Goal: Task Accomplishment & Management: Complete application form

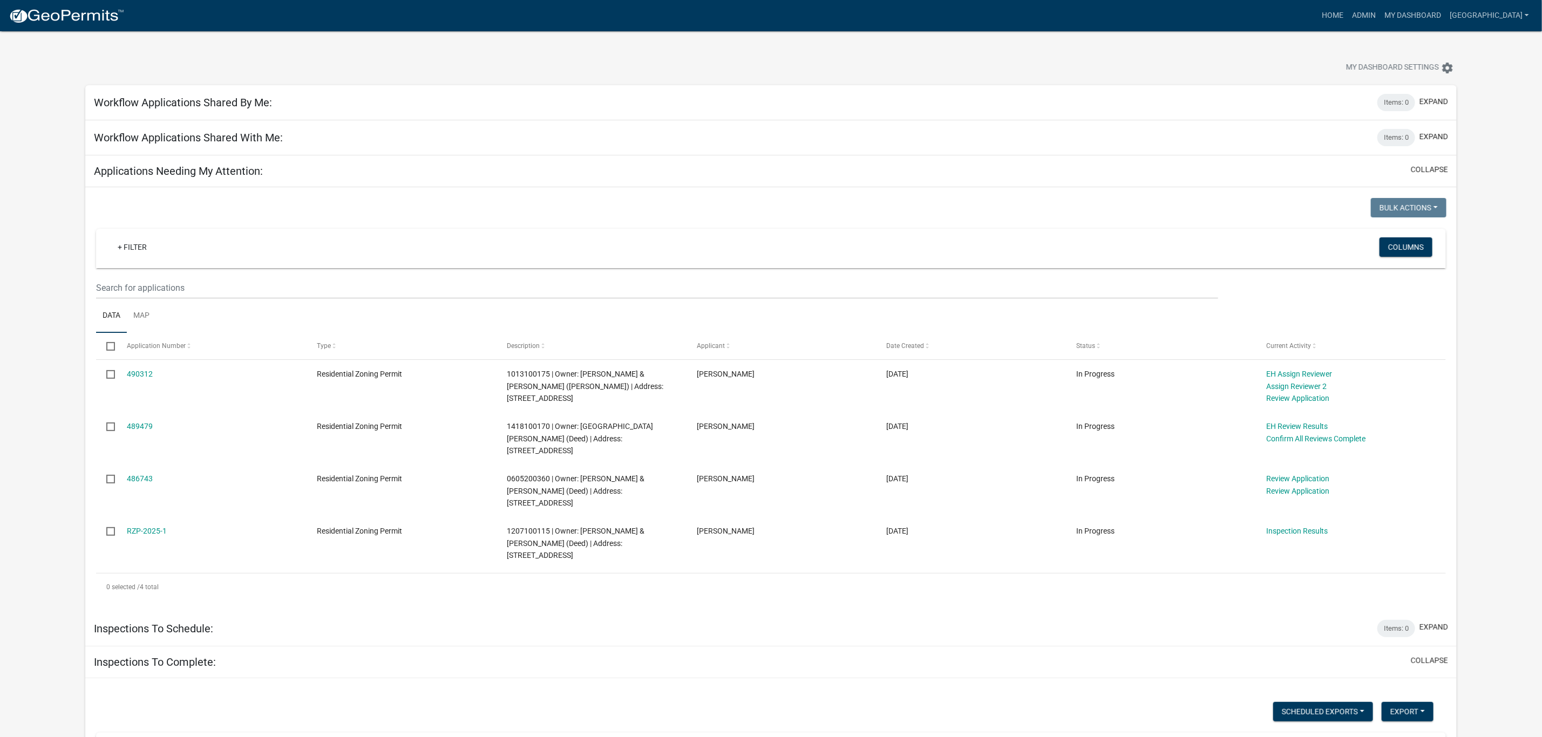
click at [81, 16] on img at bounding box center [66, 16] width 115 height 16
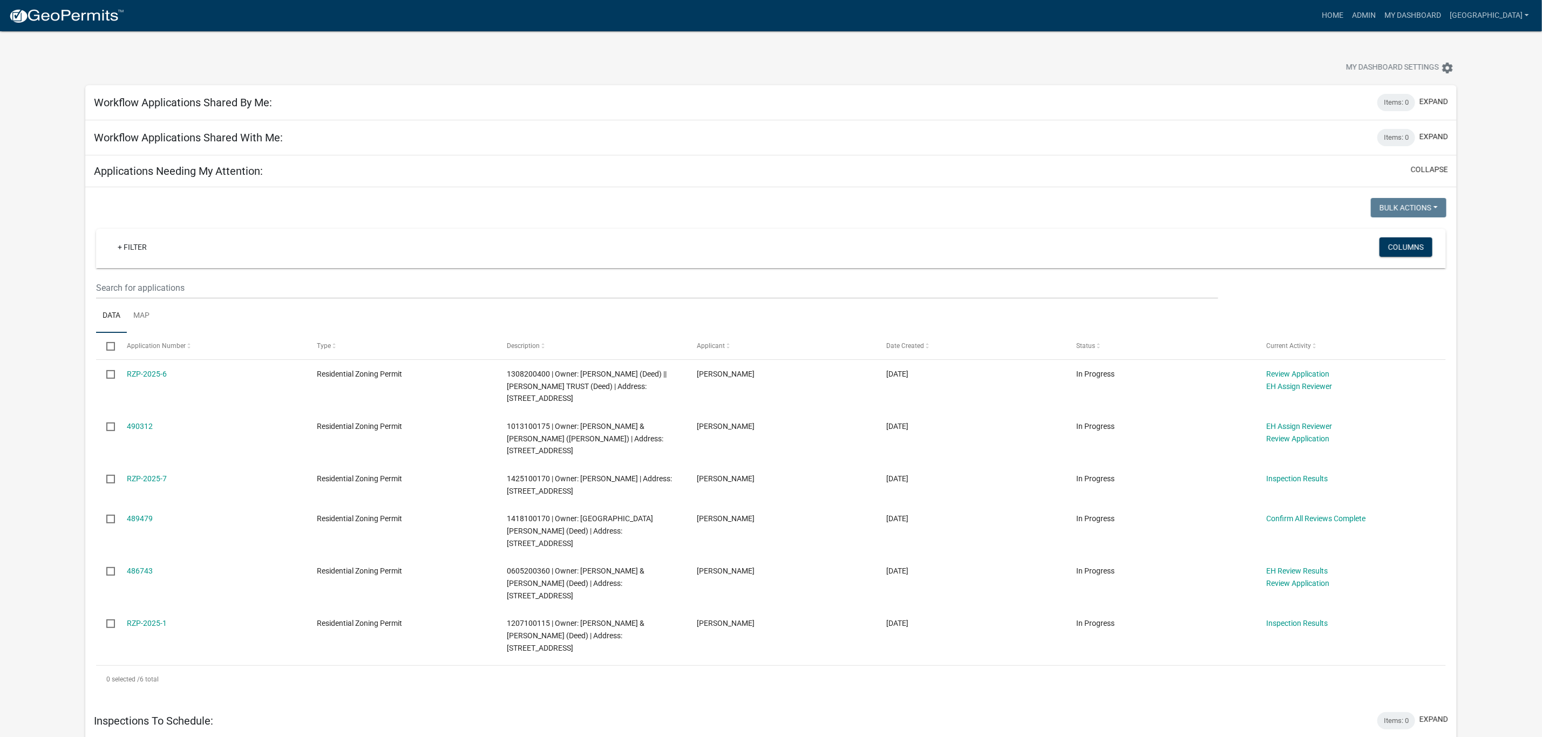
click at [152, 517] on link "489479" at bounding box center [140, 518] width 26 height 9
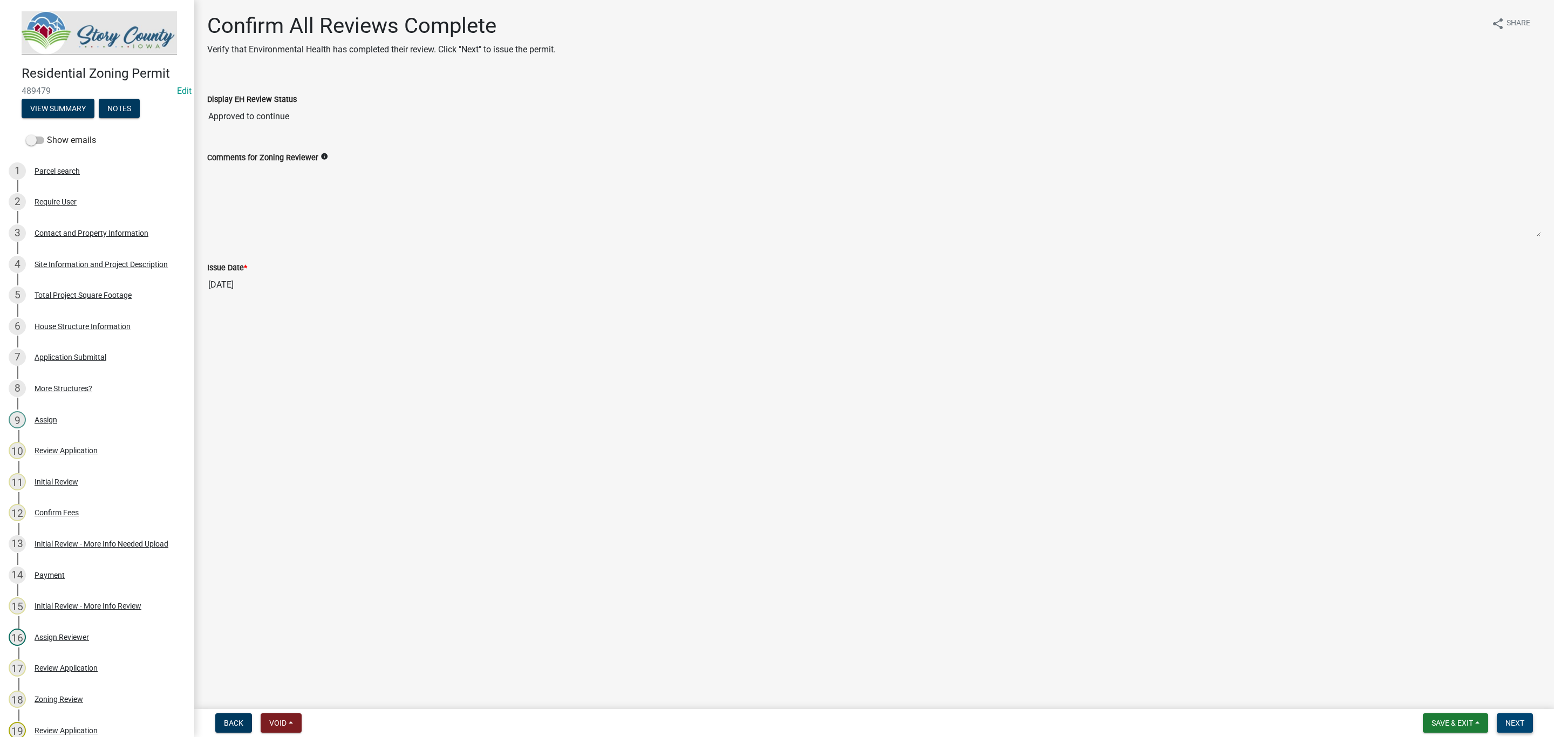
click at [1515, 718] on button "Next" at bounding box center [1515, 722] width 36 height 19
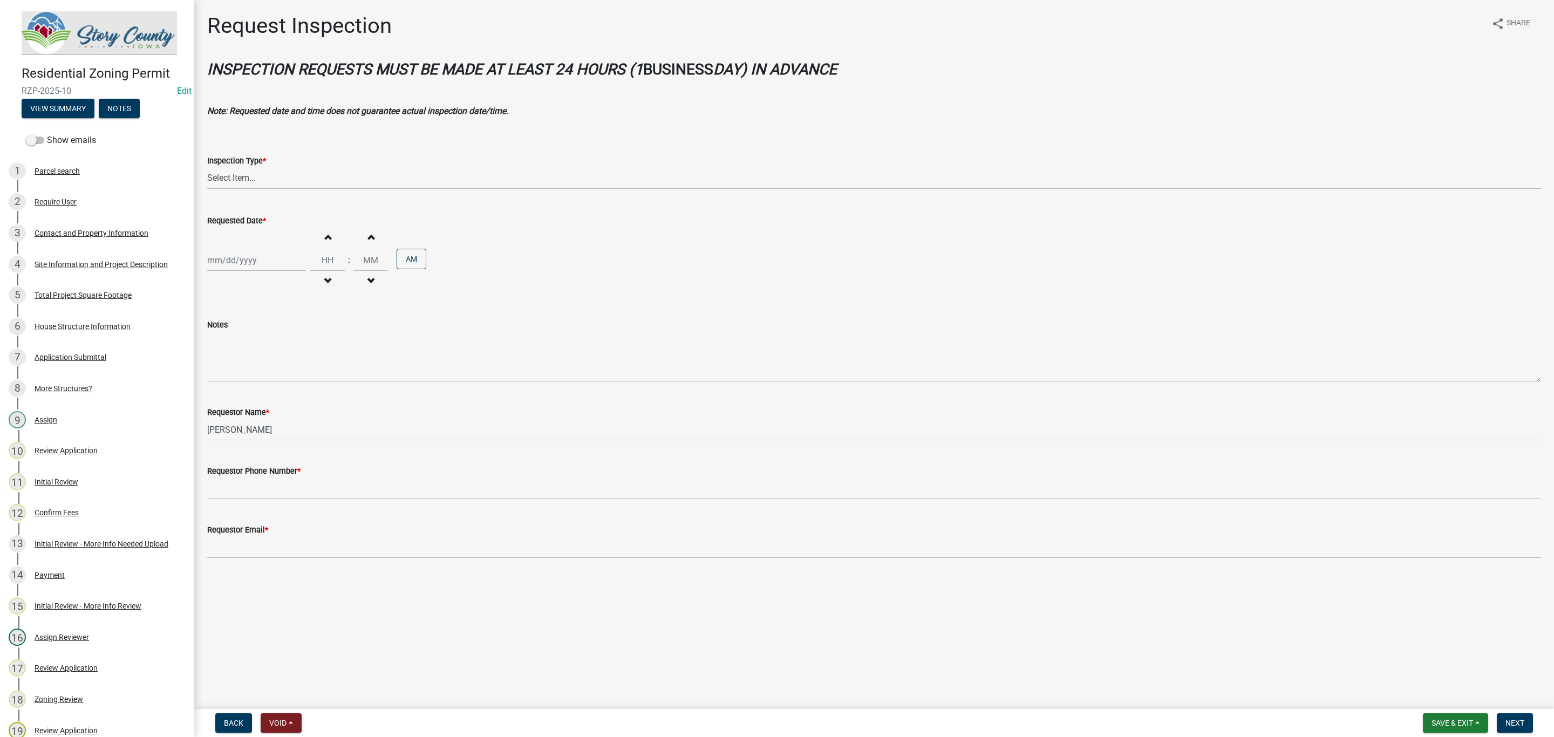
click at [104, 31] on img at bounding box center [99, 32] width 155 height 43
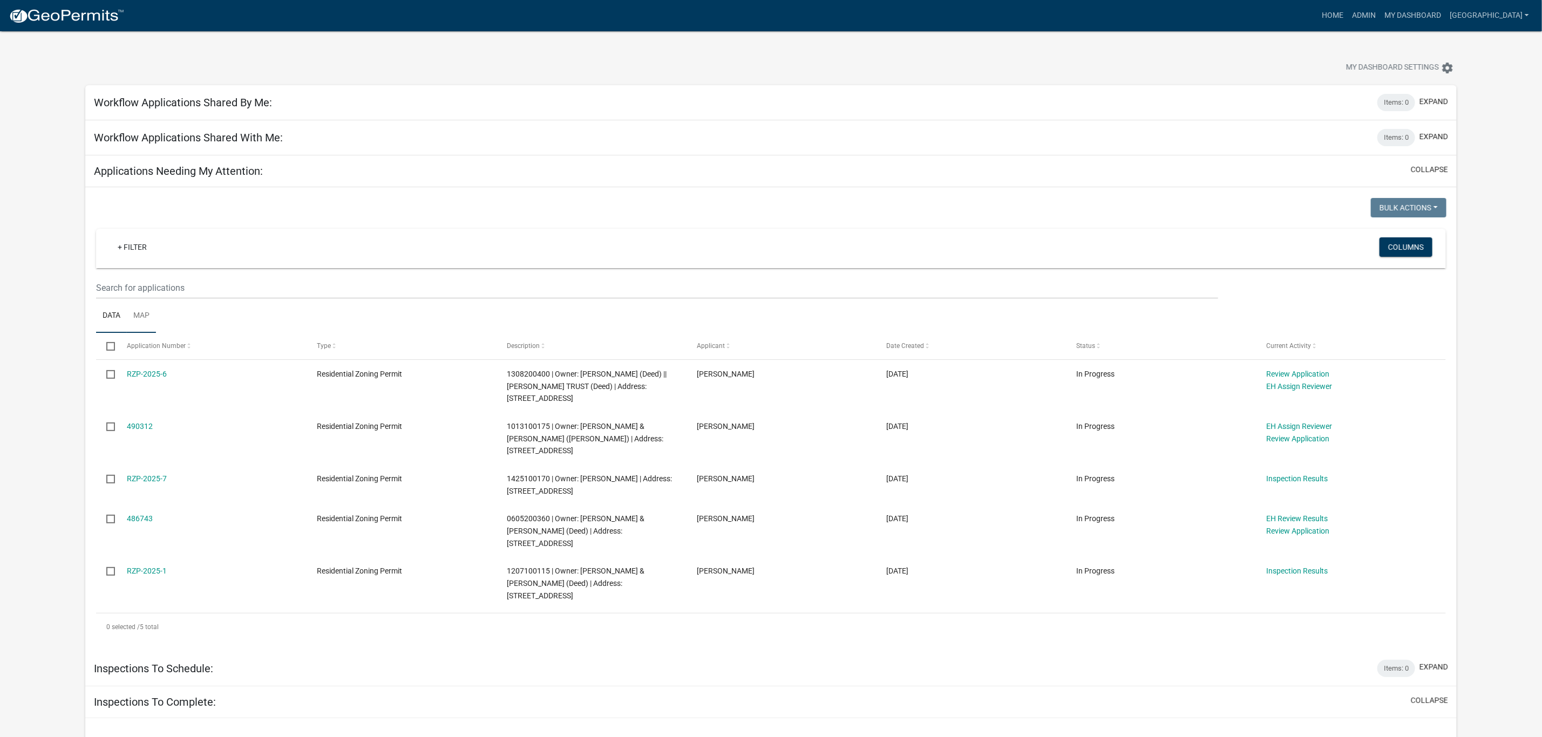
click at [143, 309] on link "Map" at bounding box center [141, 316] width 29 height 35
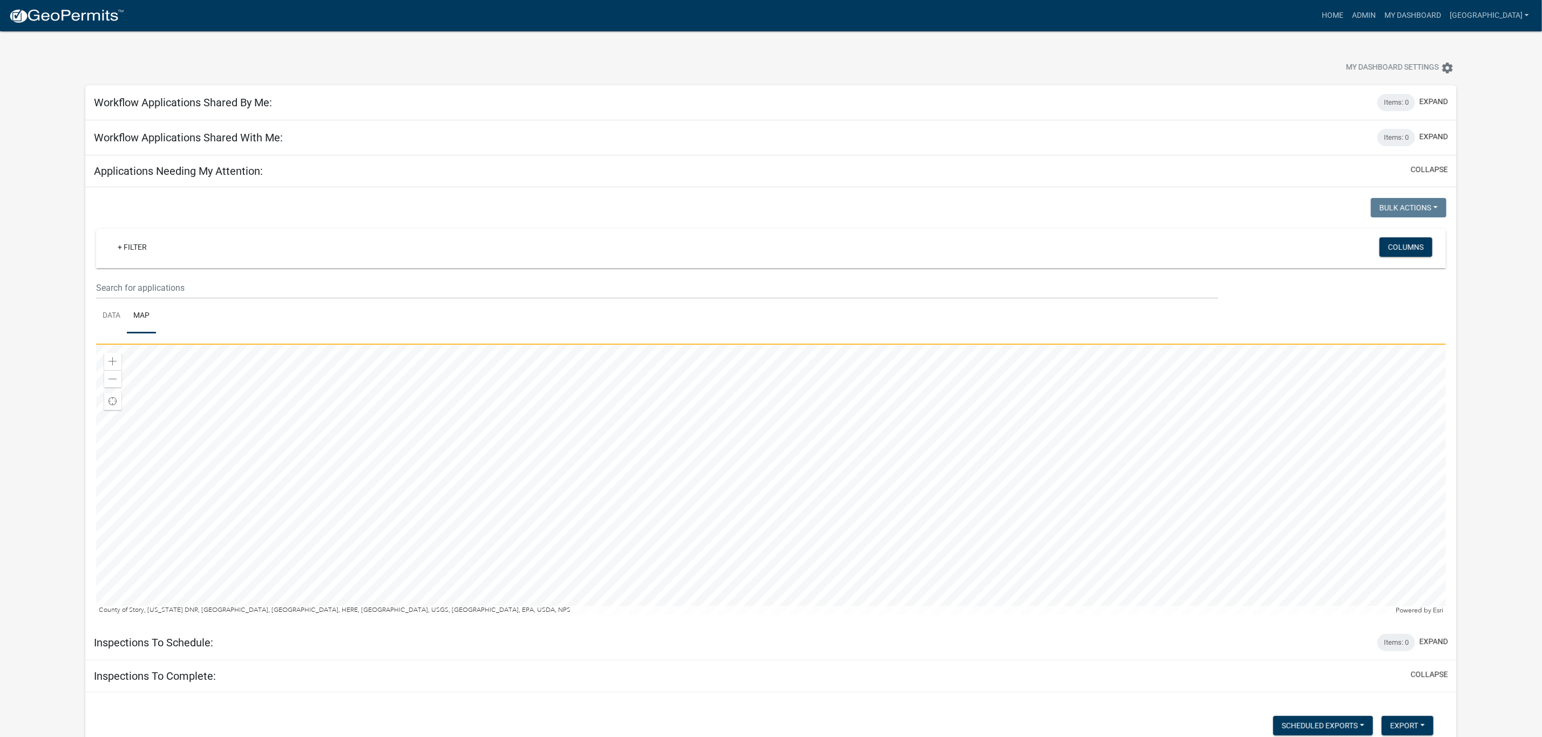
click at [729, 437] on div at bounding box center [771, 480] width 1350 height 270
click at [658, 521] on div at bounding box center [771, 480] width 1350 height 270
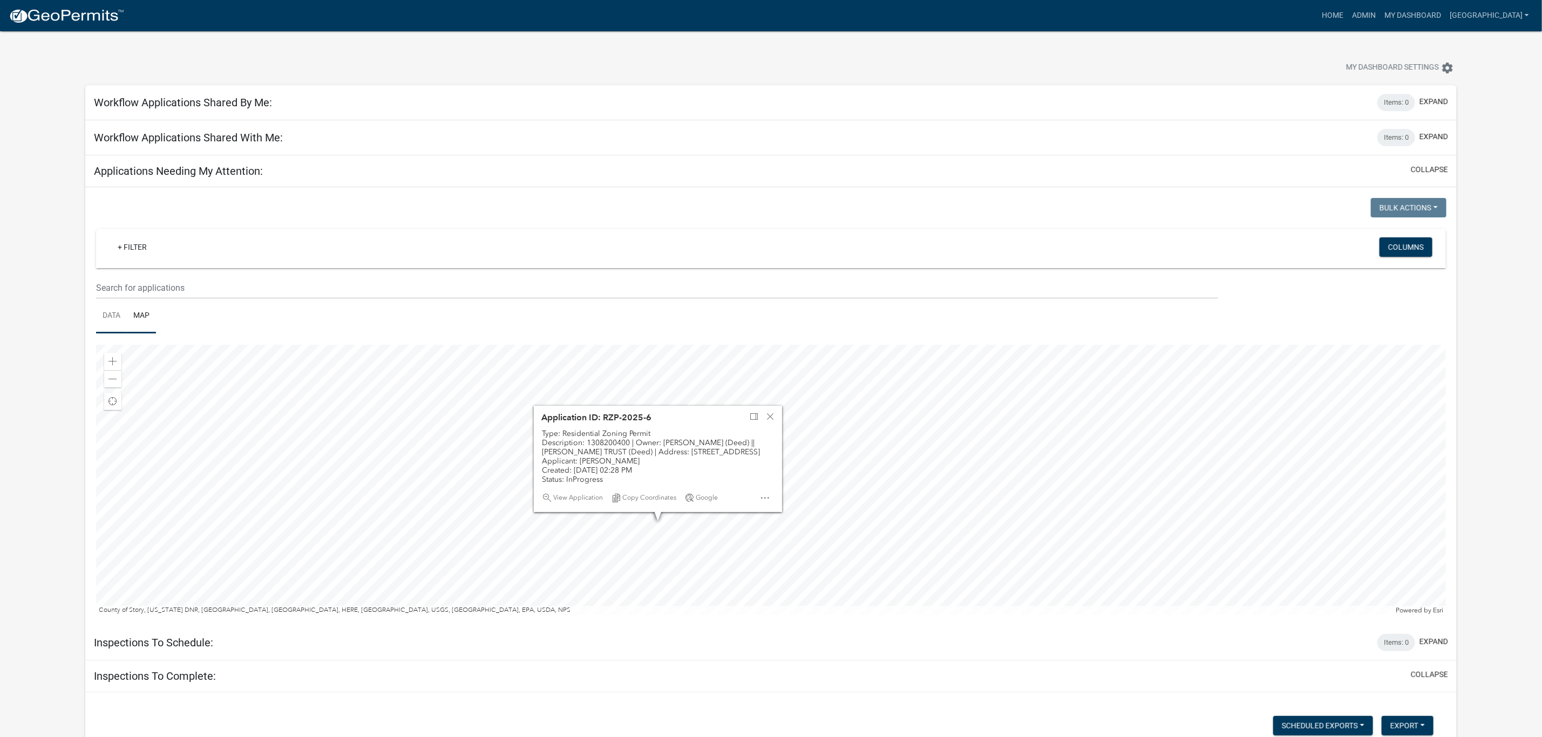
click at [112, 308] on link "Data" at bounding box center [111, 316] width 31 height 35
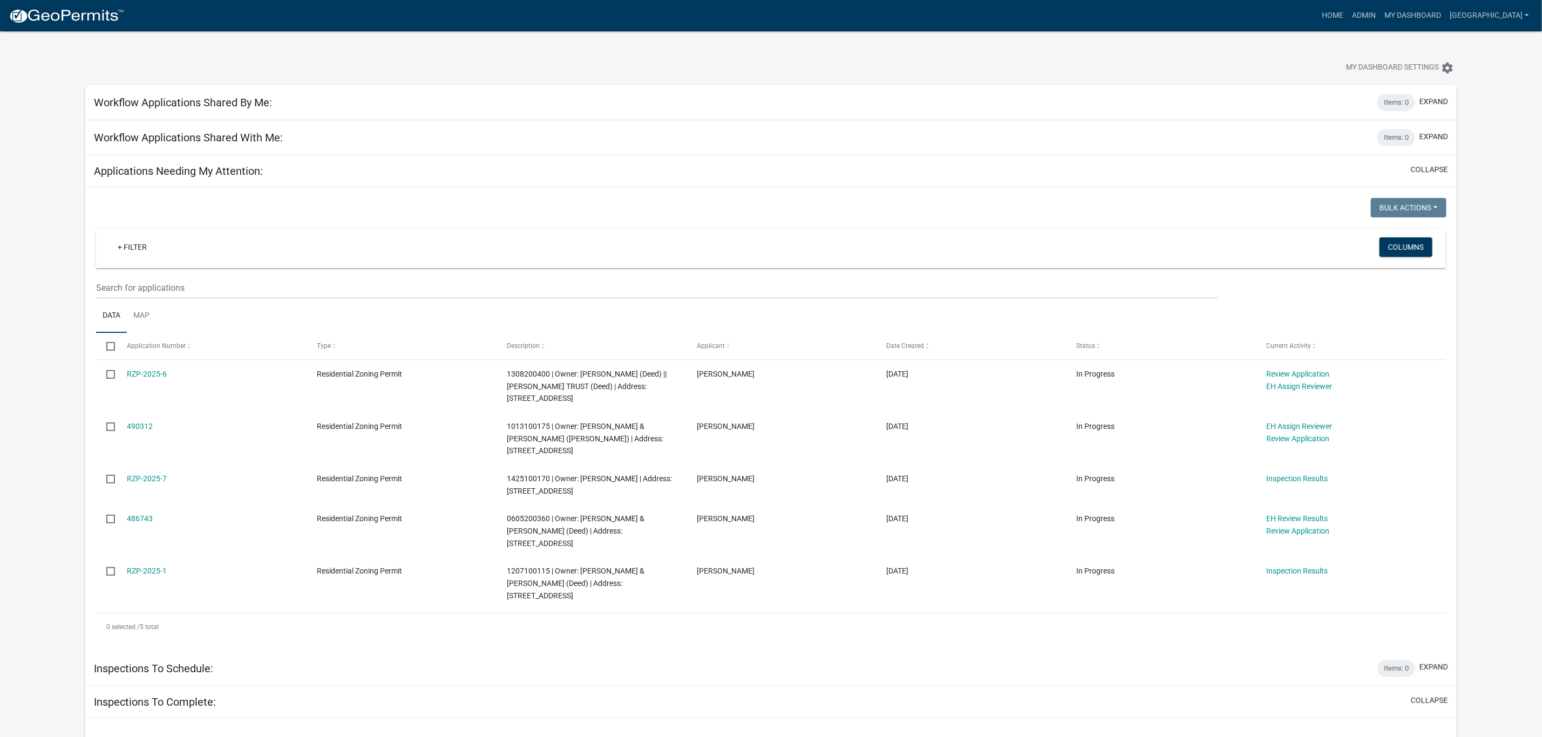
click at [148, 515] on link "486743" at bounding box center [140, 518] width 26 height 9
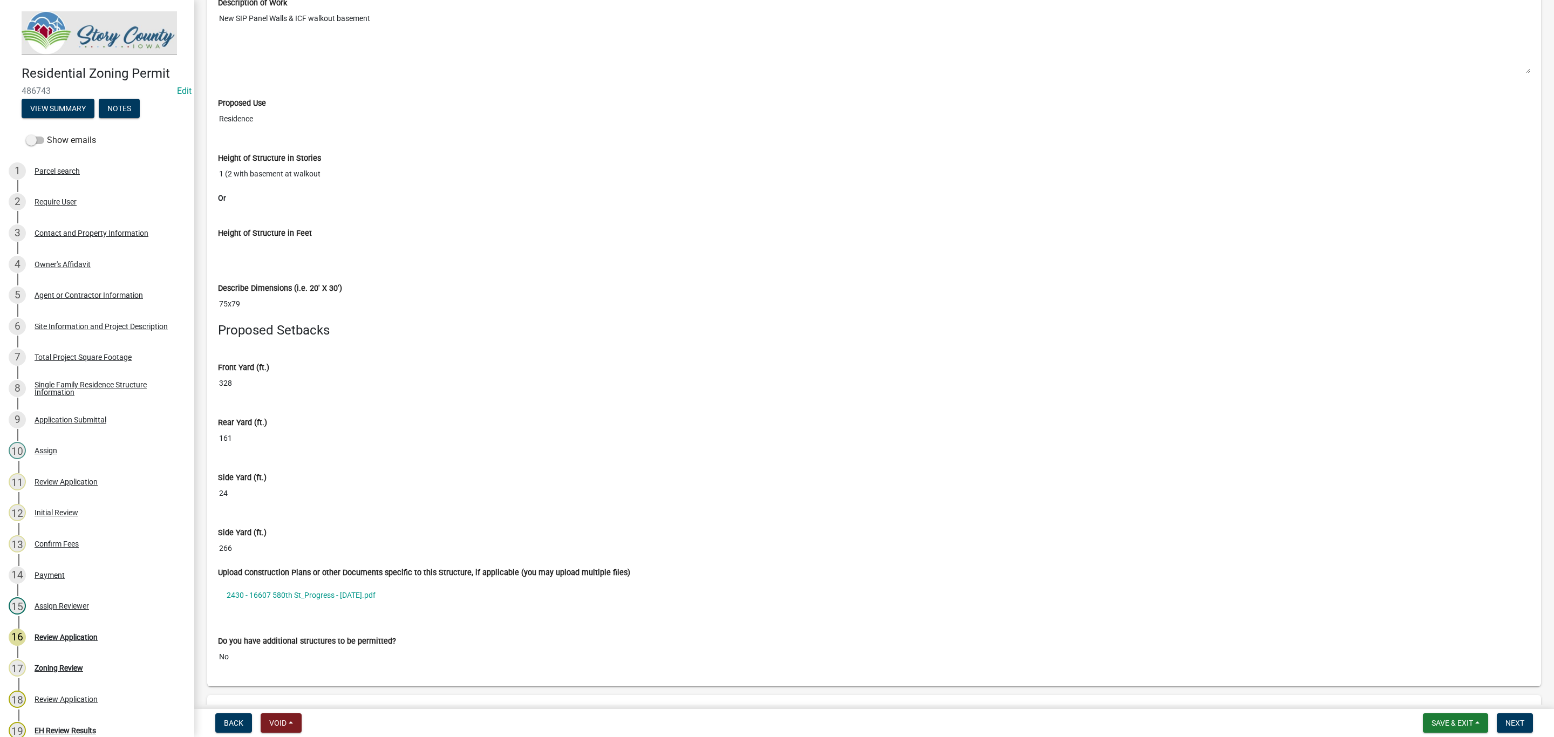
scroll to position [6637, 0]
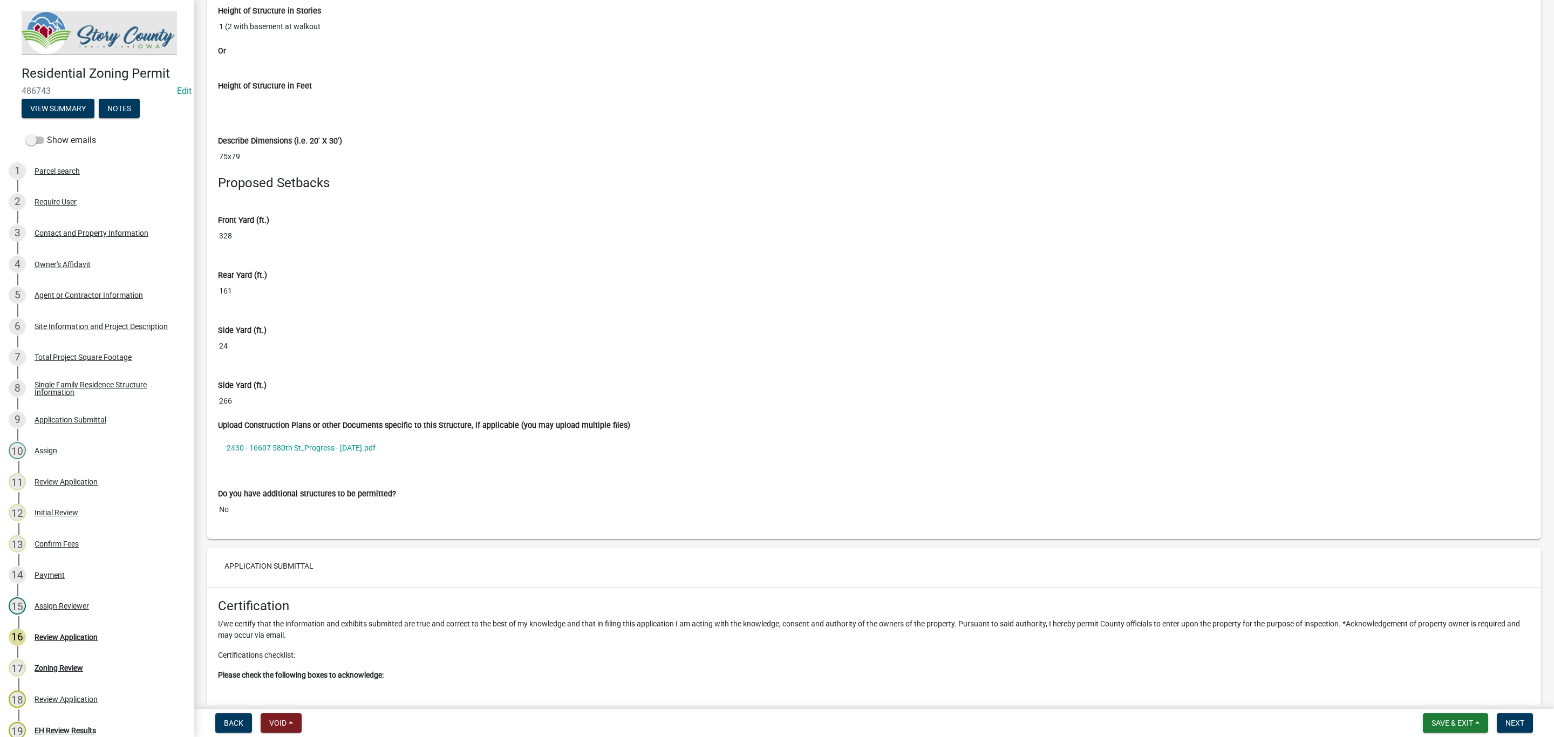
click at [316, 460] on link "2430 - 16607 580th St_Progress - 2025-09-11.pdf" at bounding box center [874, 447] width 1312 height 25
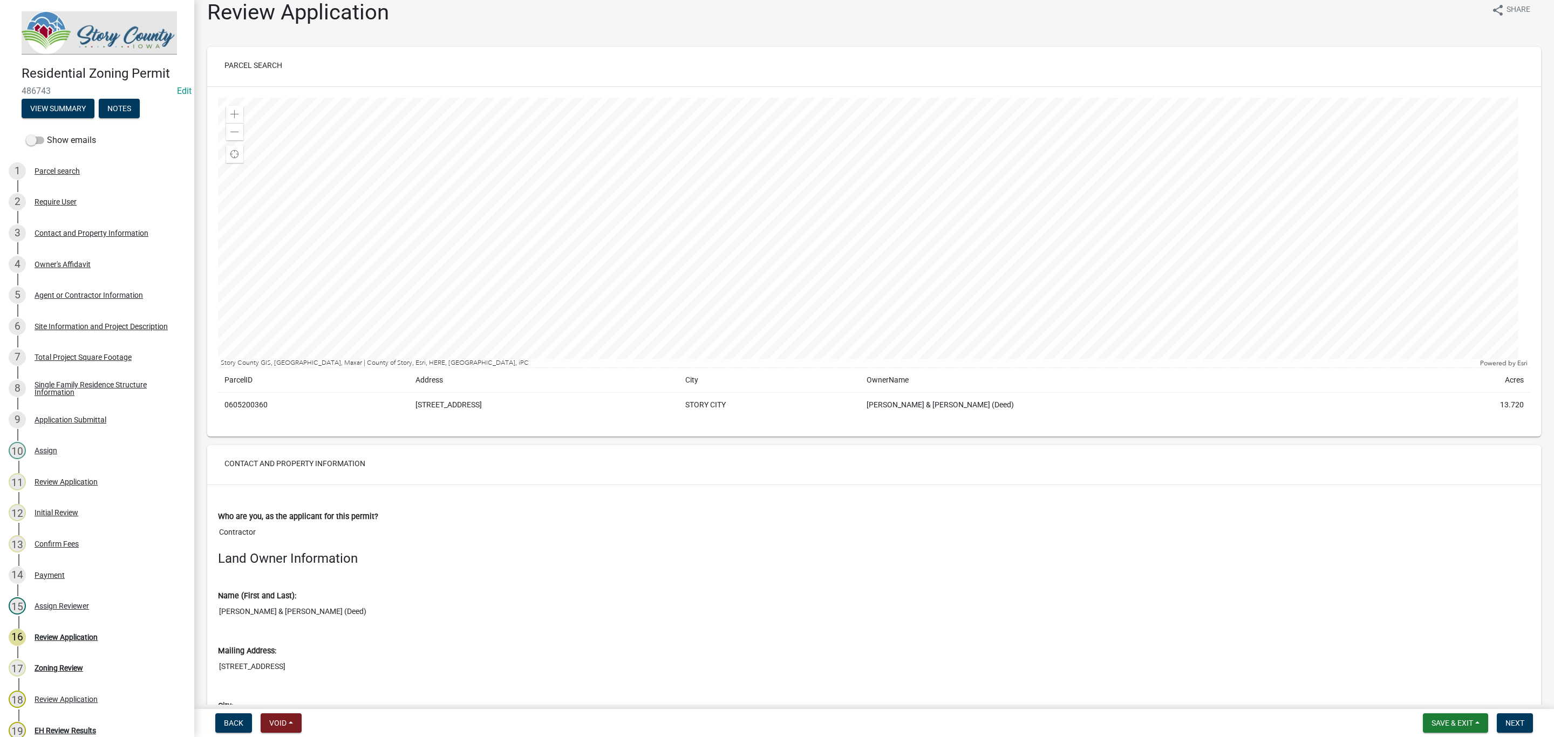
scroll to position [0, 0]
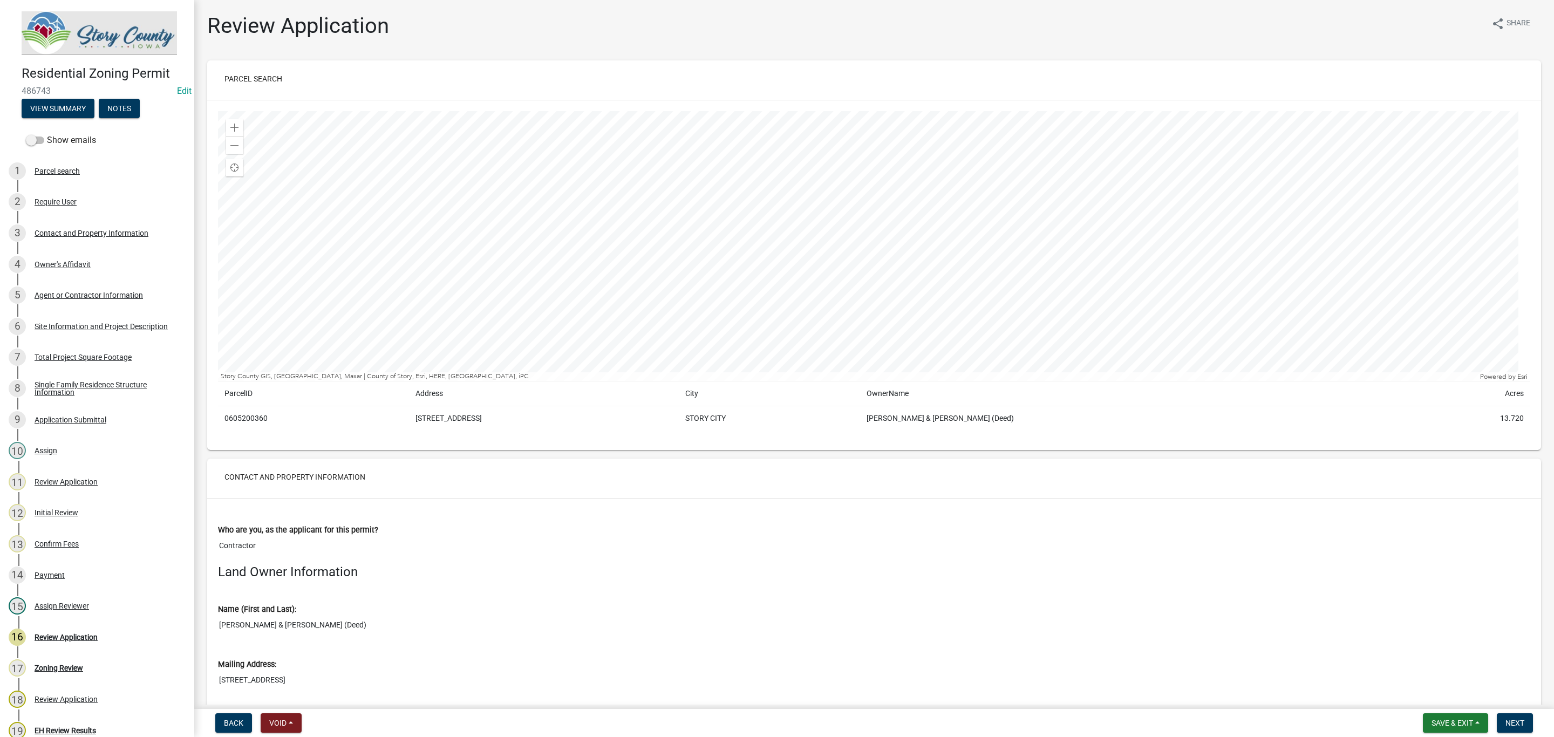
click at [254, 415] on td "0605200360" at bounding box center [313, 418] width 191 height 25
copy td "0605200360"
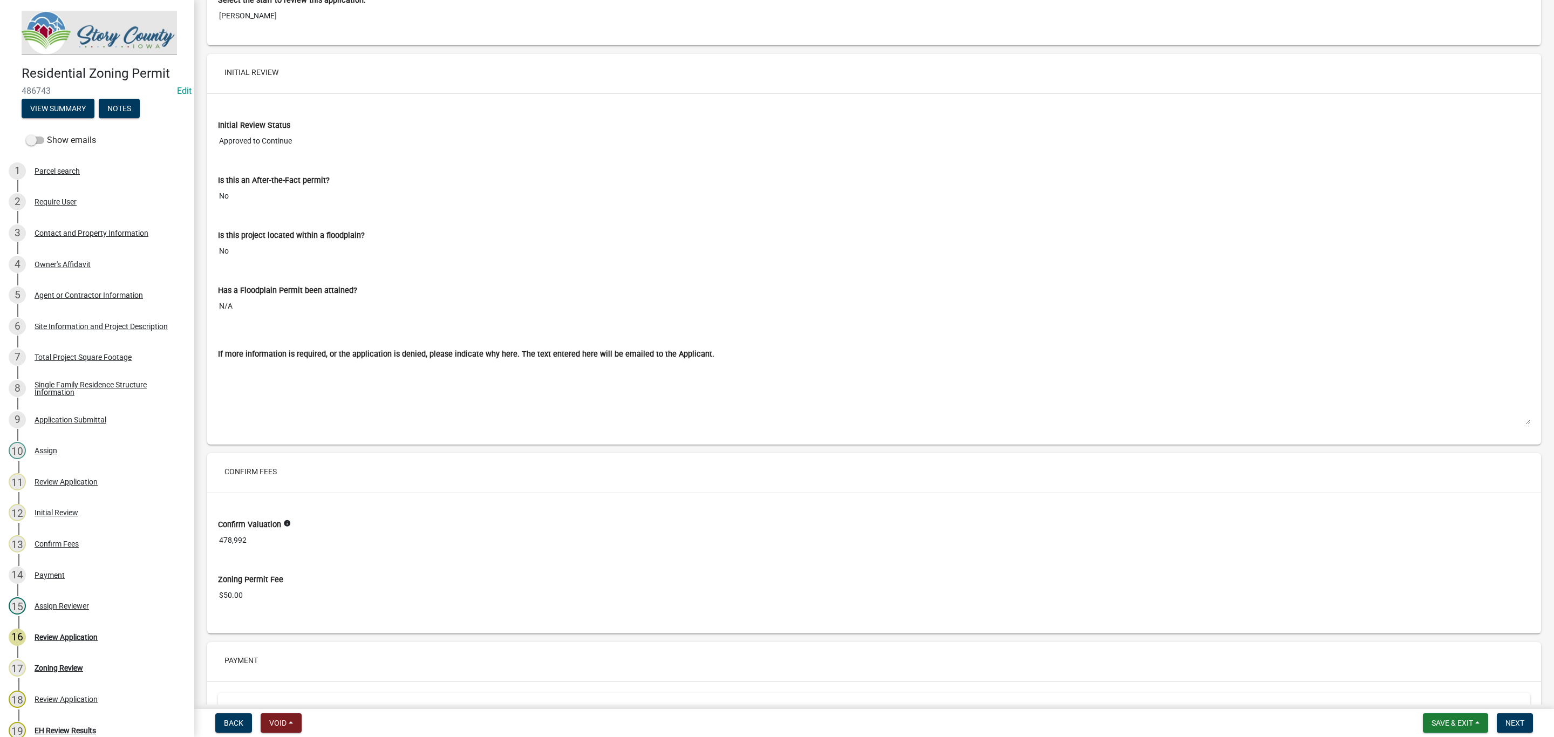
scroll to position [8275, 0]
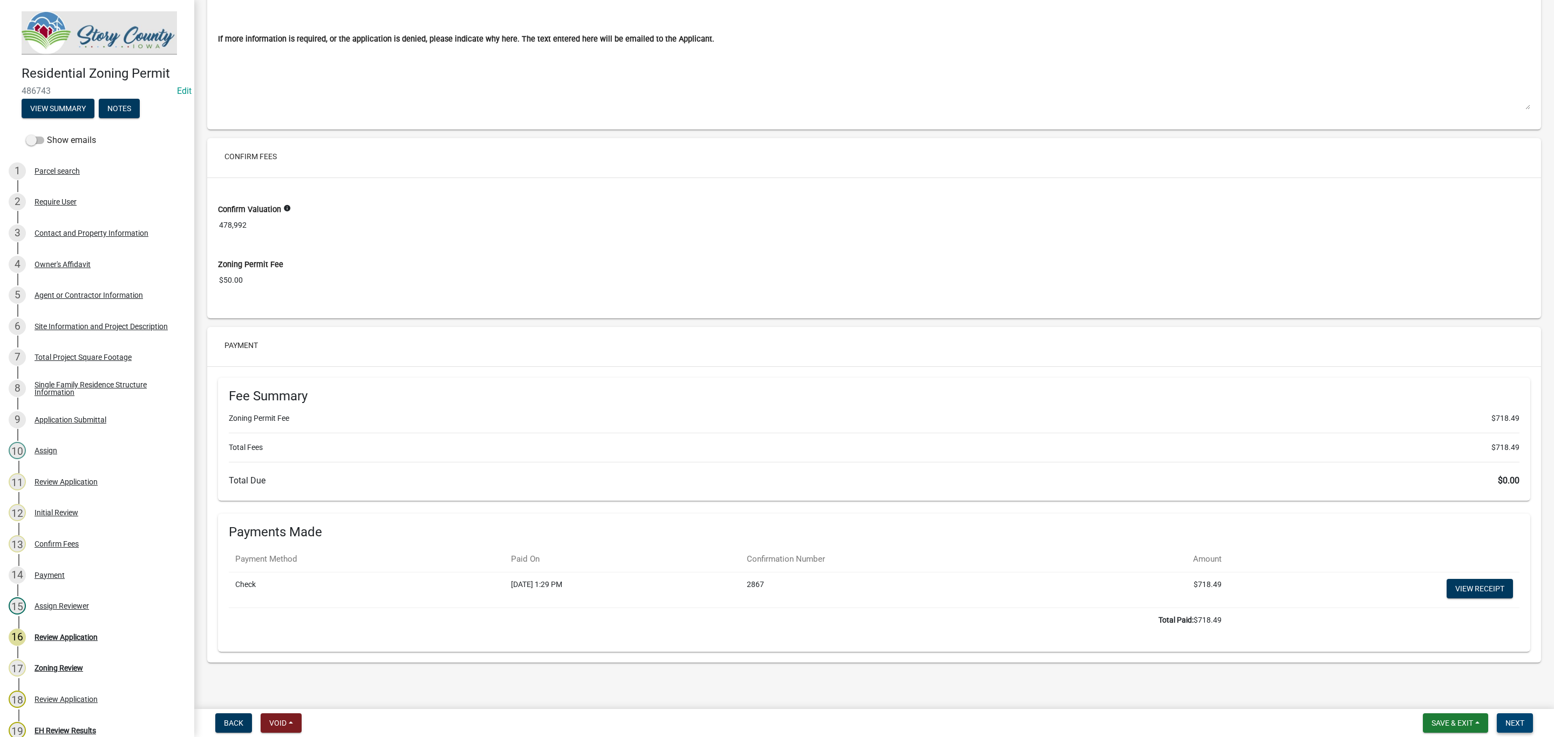
click at [1517, 722] on span "Next" at bounding box center [1515, 723] width 19 height 9
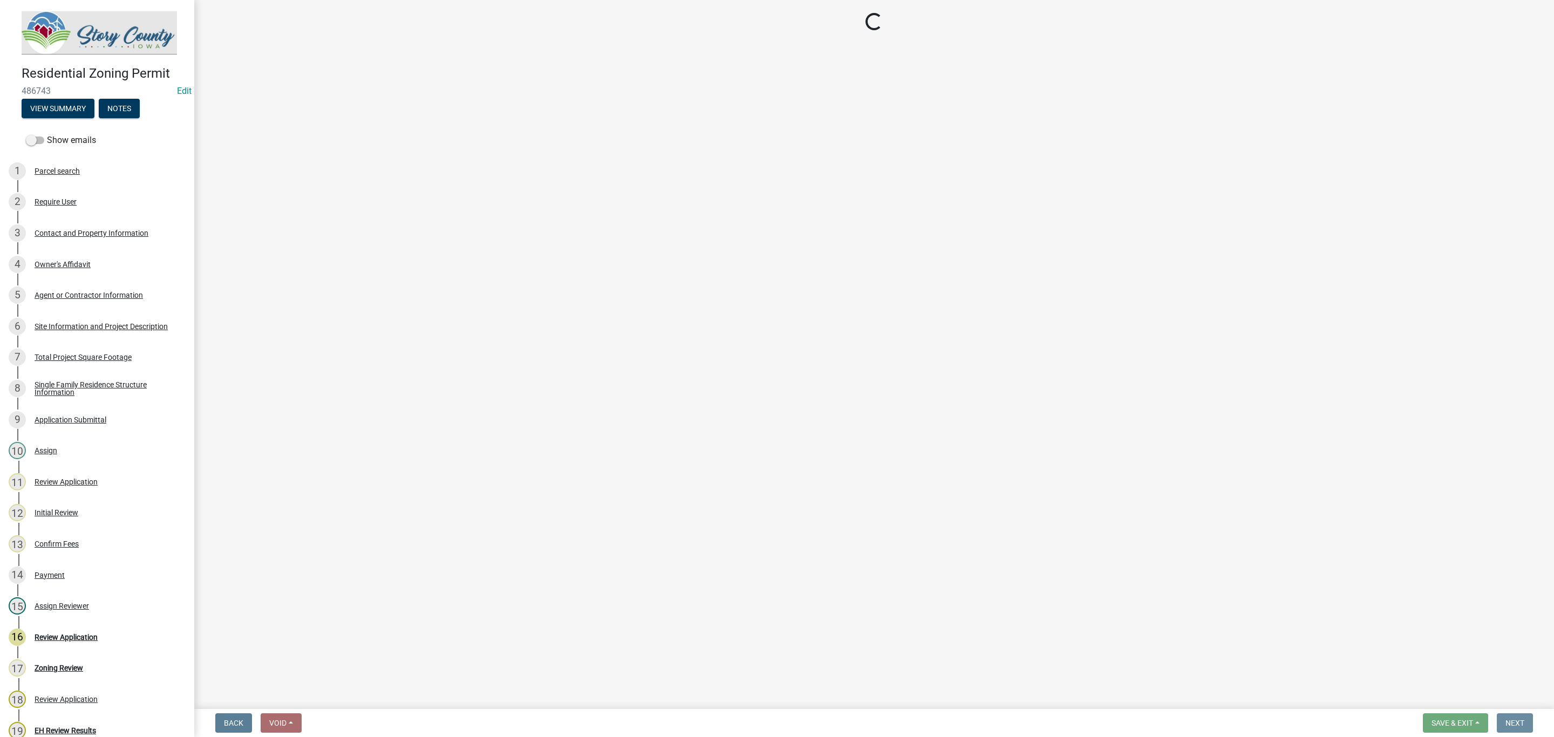
scroll to position [0, 0]
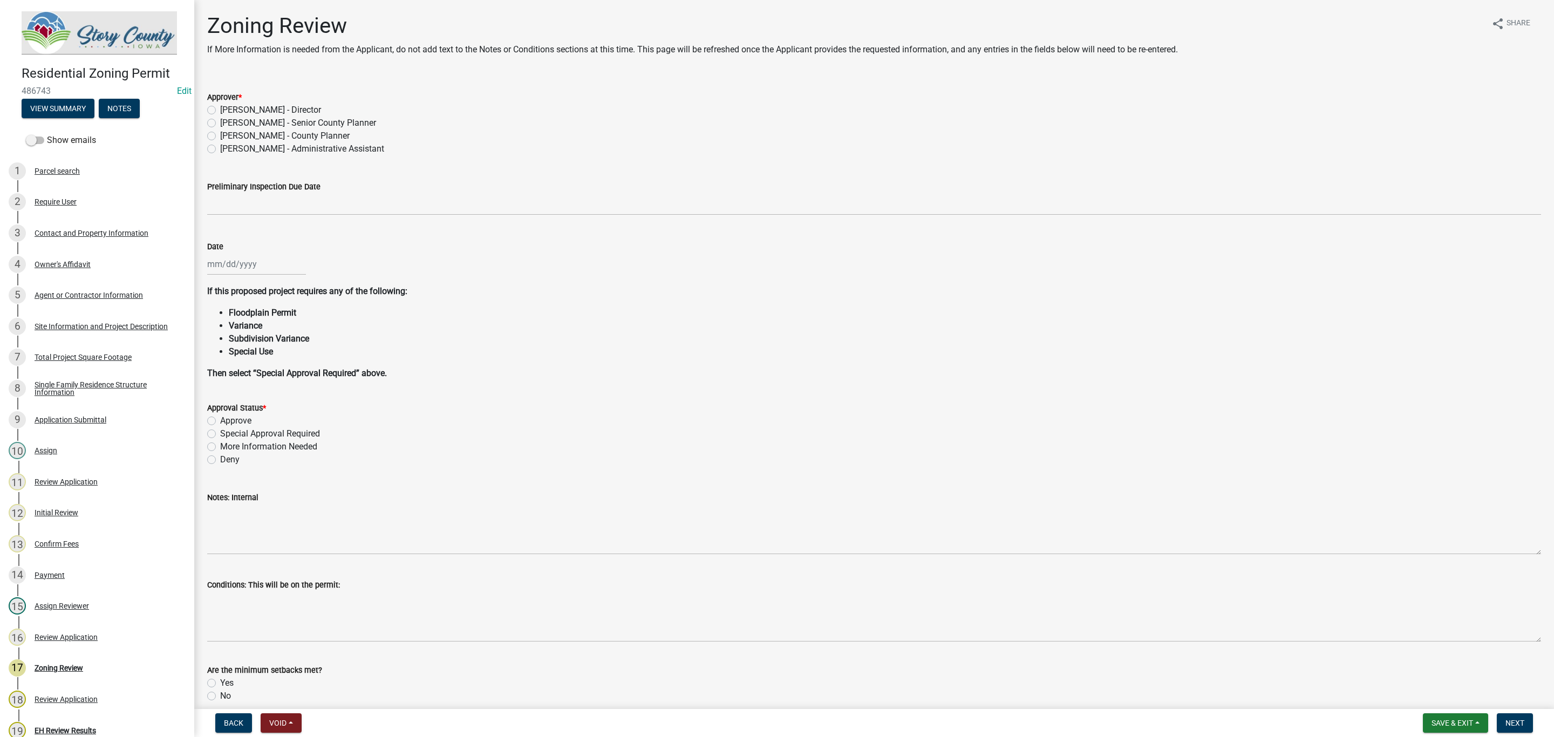
click at [220, 119] on label "Marcus Amman - Senior County Planner" at bounding box center [298, 123] width 156 height 13
click at [220, 119] on input "Marcus Amman - Senior County Planner" at bounding box center [223, 120] width 7 height 7
radio input "true"
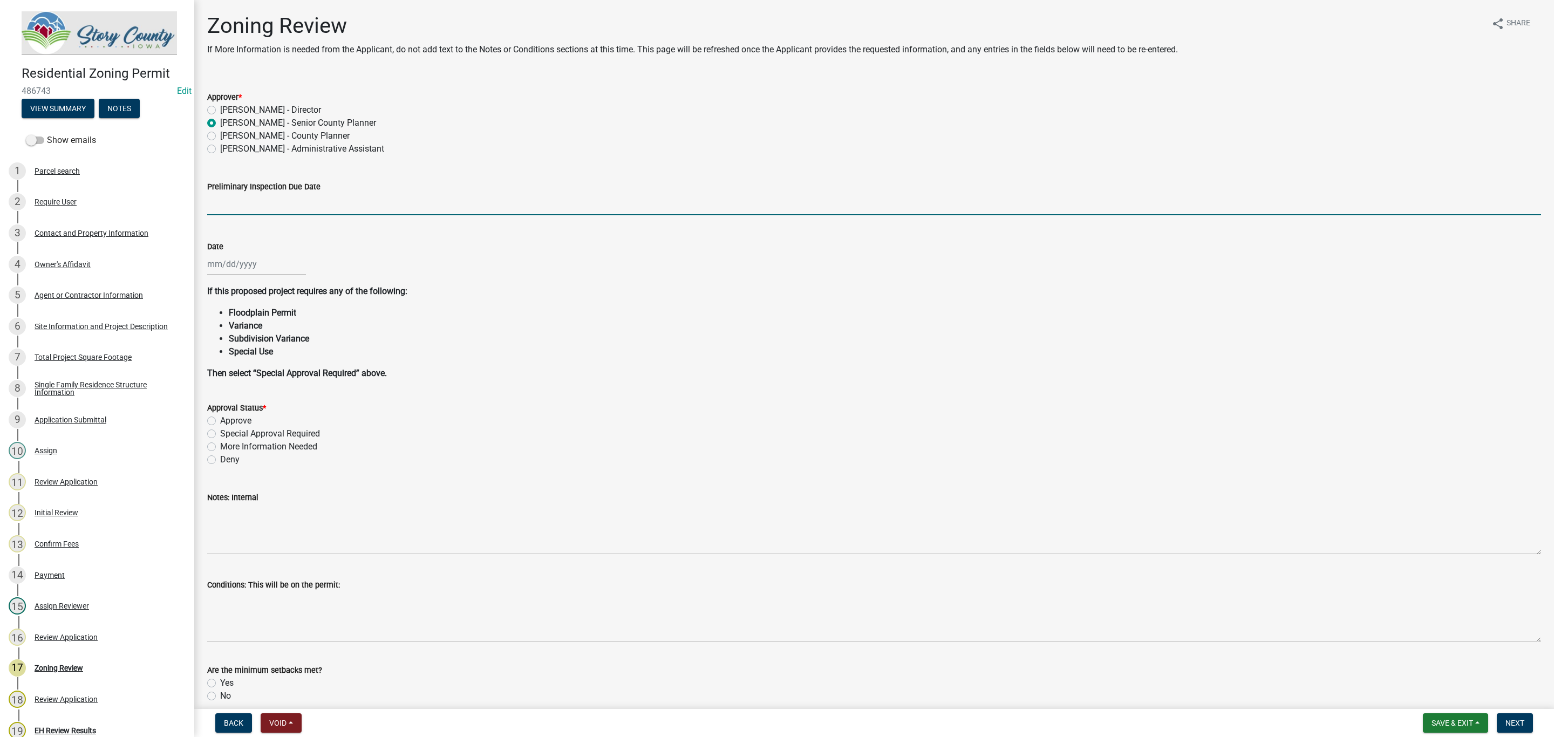
click at [238, 207] on input "Preliminary Inspection Due Date" at bounding box center [874, 204] width 1334 height 22
click at [248, 264] on div at bounding box center [256, 264] width 99 height 22
select select "10"
select select "2025"
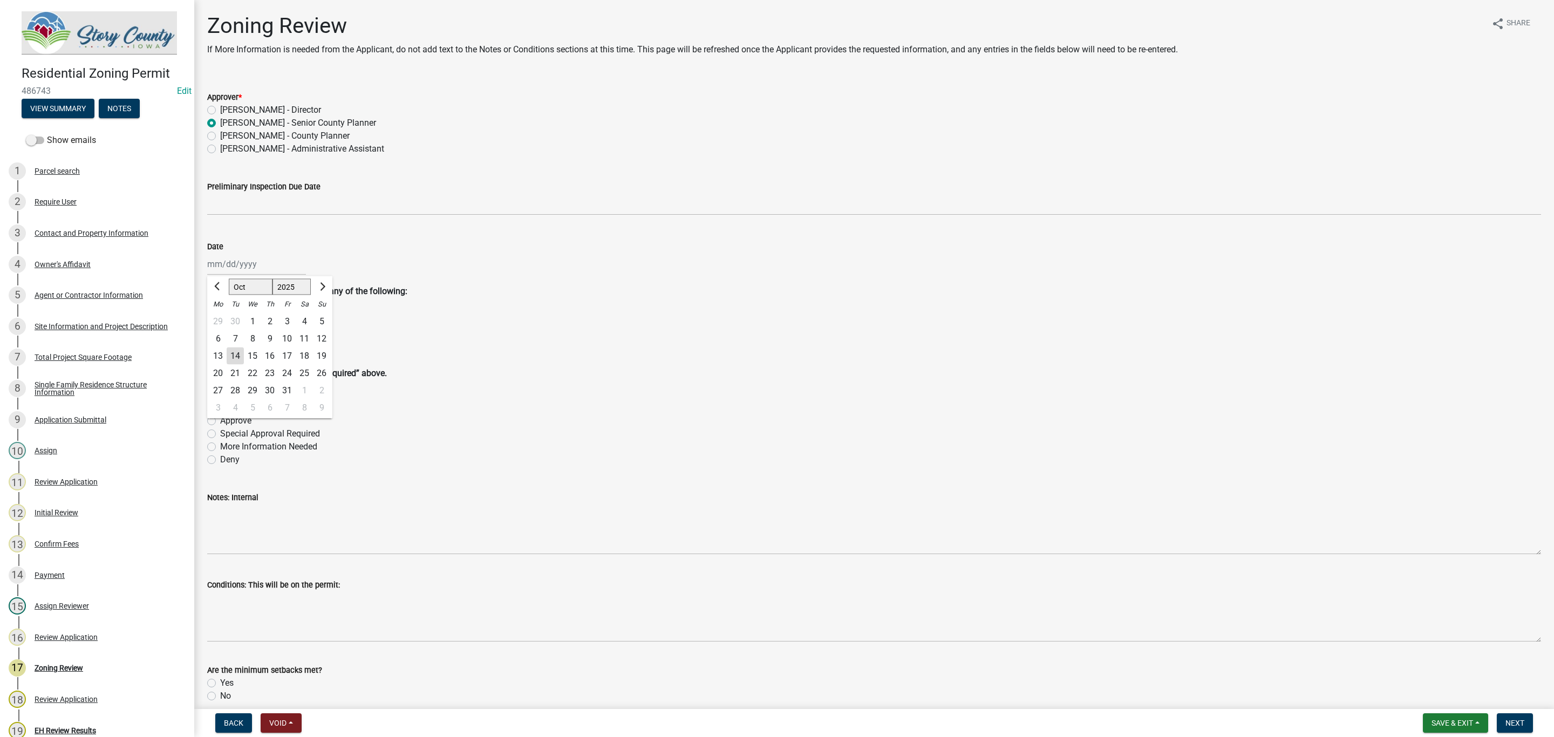
click at [238, 352] on div "14" at bounding box center [235, 356] width 17 height 17
type input "10/14/2025"
click at [220, 421] on label "Approve" at bounding box center [235, 420] width 31 height 13
click at [220, 421] on input "Approve" at bounding box center [223, 417] width 7 height 7
radio input "true"
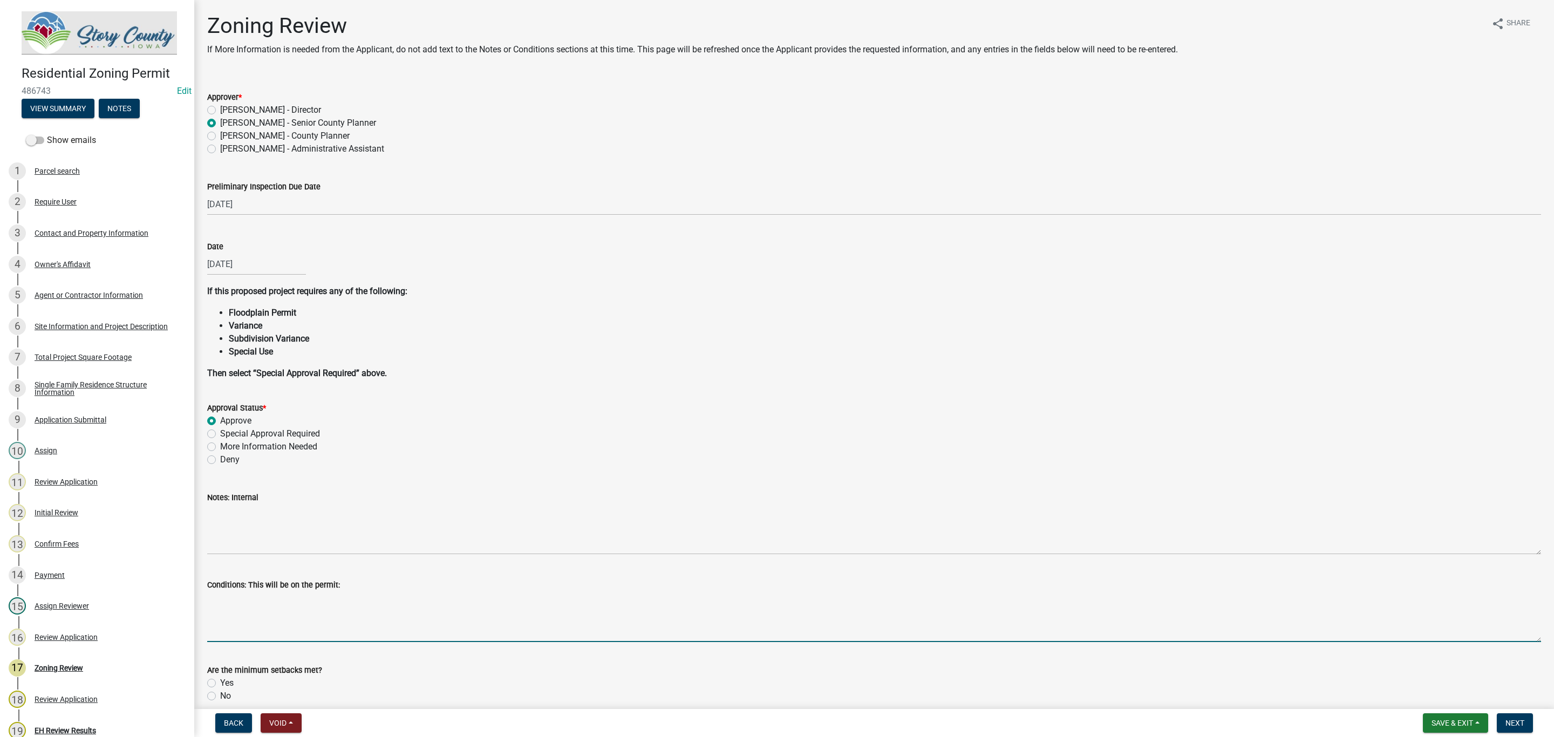
click at [271, 628] on textarea "Conditions: This will be on the permit:" at bounding box center [874, 616] width 1334 height 51
paste textarea "Cordon off septic area to protect the area from construction equipment and stoc…"
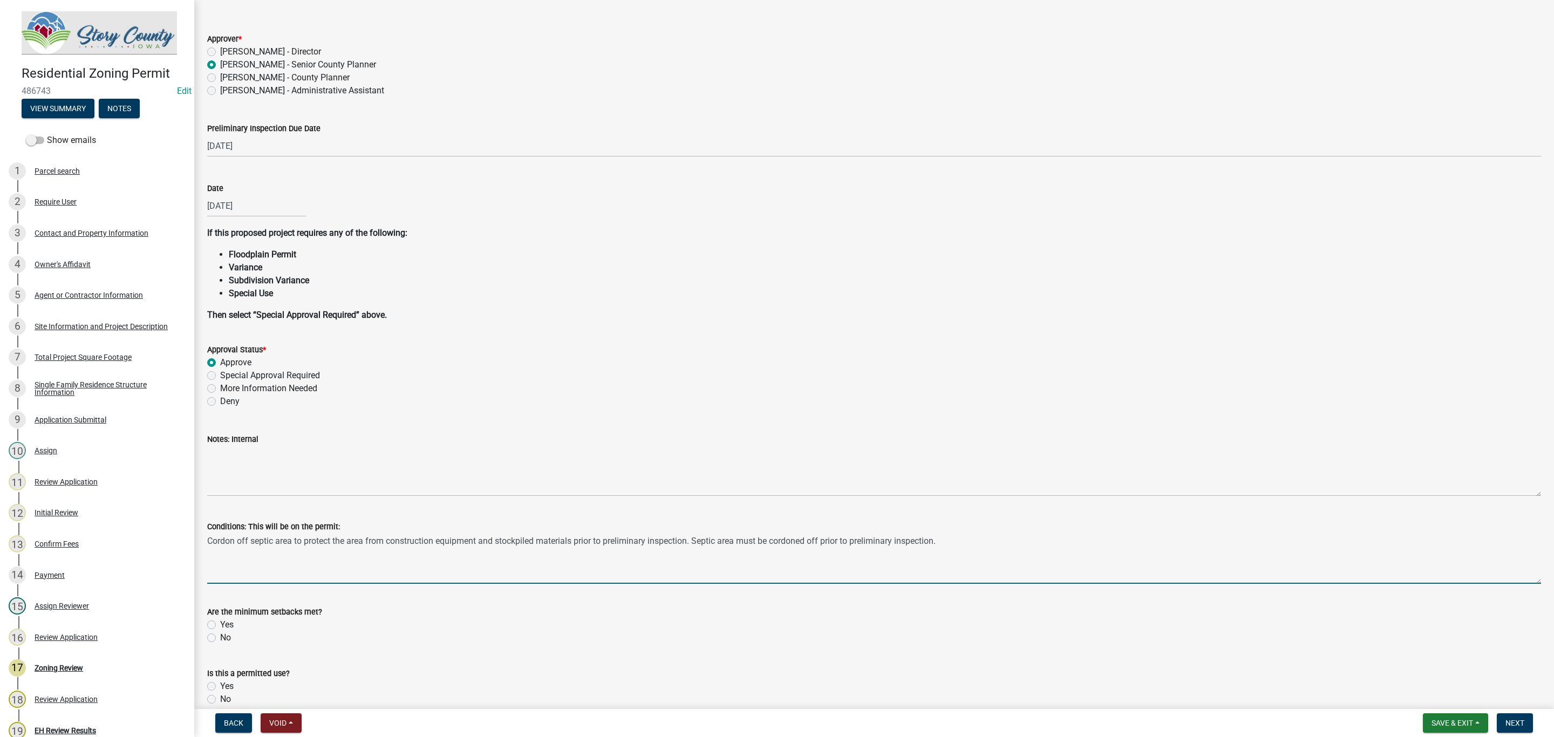
scroll to position [119, 0]
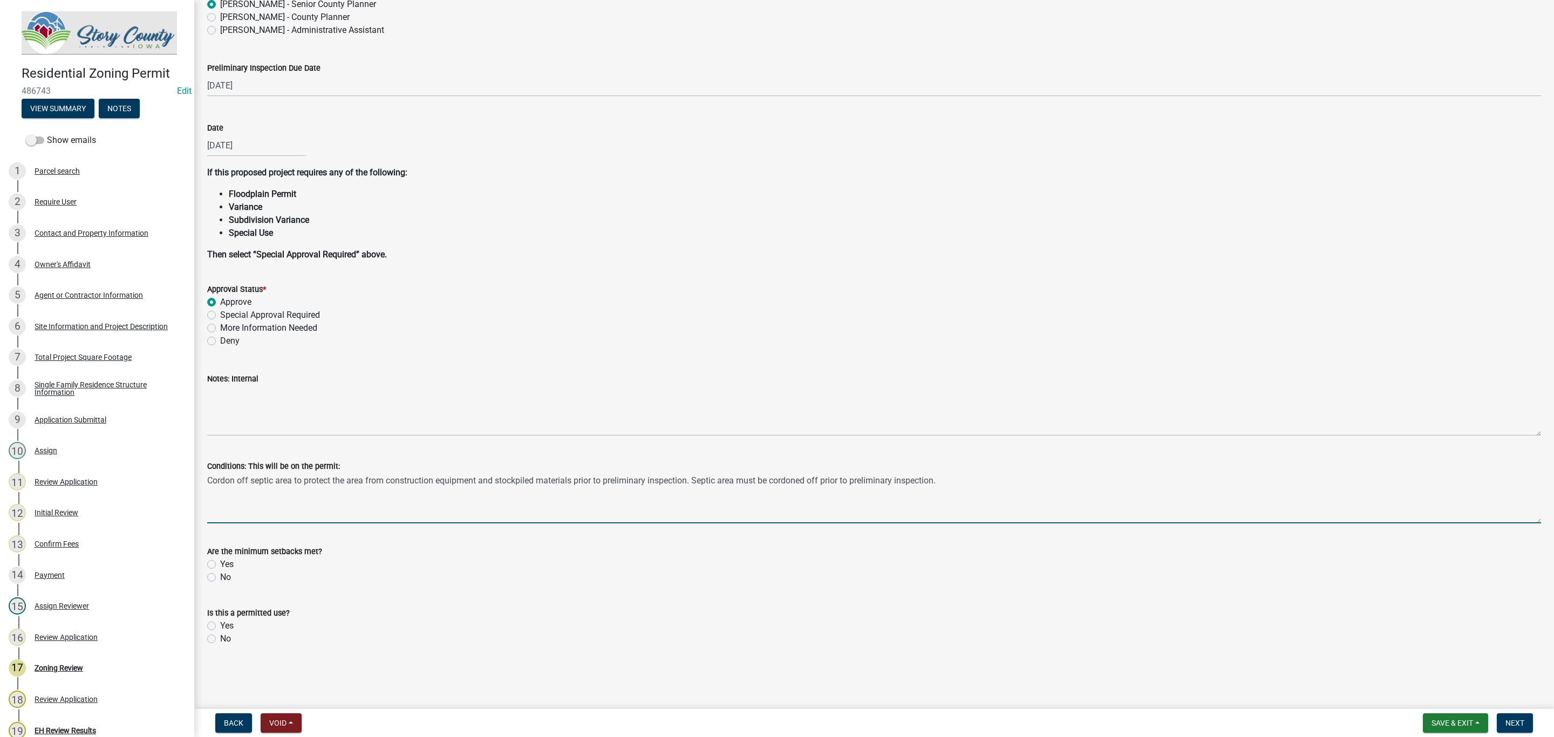
type textarea "Cordon off septic area to protect the area from construction equipment and stoc…"
click at [220, 564] on label "Yes" at bounding box center [226, 564] width 13 height 13
click at [220, 564] on input "Yes" at bounding box center [223, 561] width 7 height 7
radio input "true"
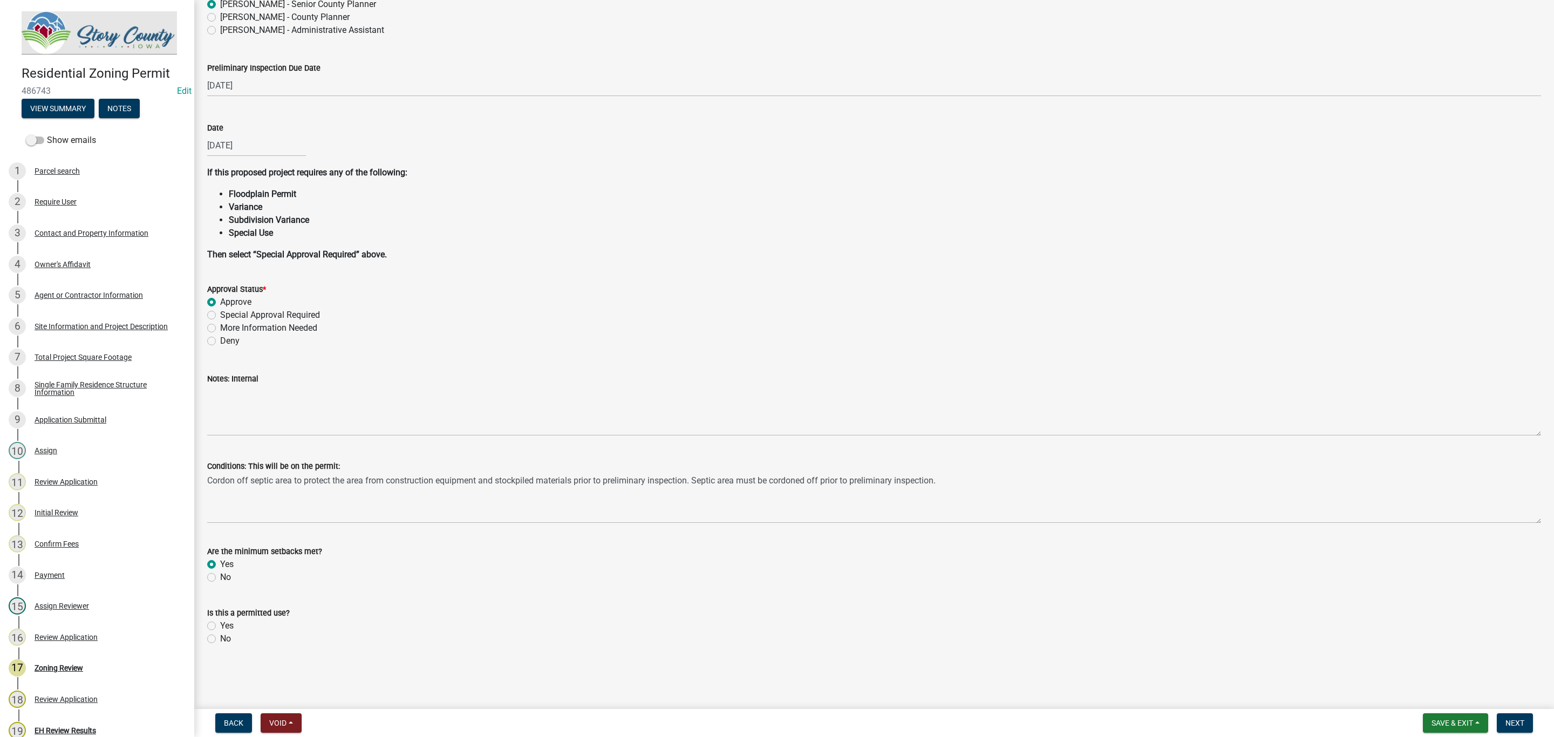
click at [220, 623] on label "Yes" at bounding box center [226, 625] width 13 height 13
click at [220, 623] on input "Yes" at bounding box center [223, 622] width 7 height 7
radio input "true"
click at [1509, 716] on button "Next" at bounding box center [1515, 722] width 36 height 19
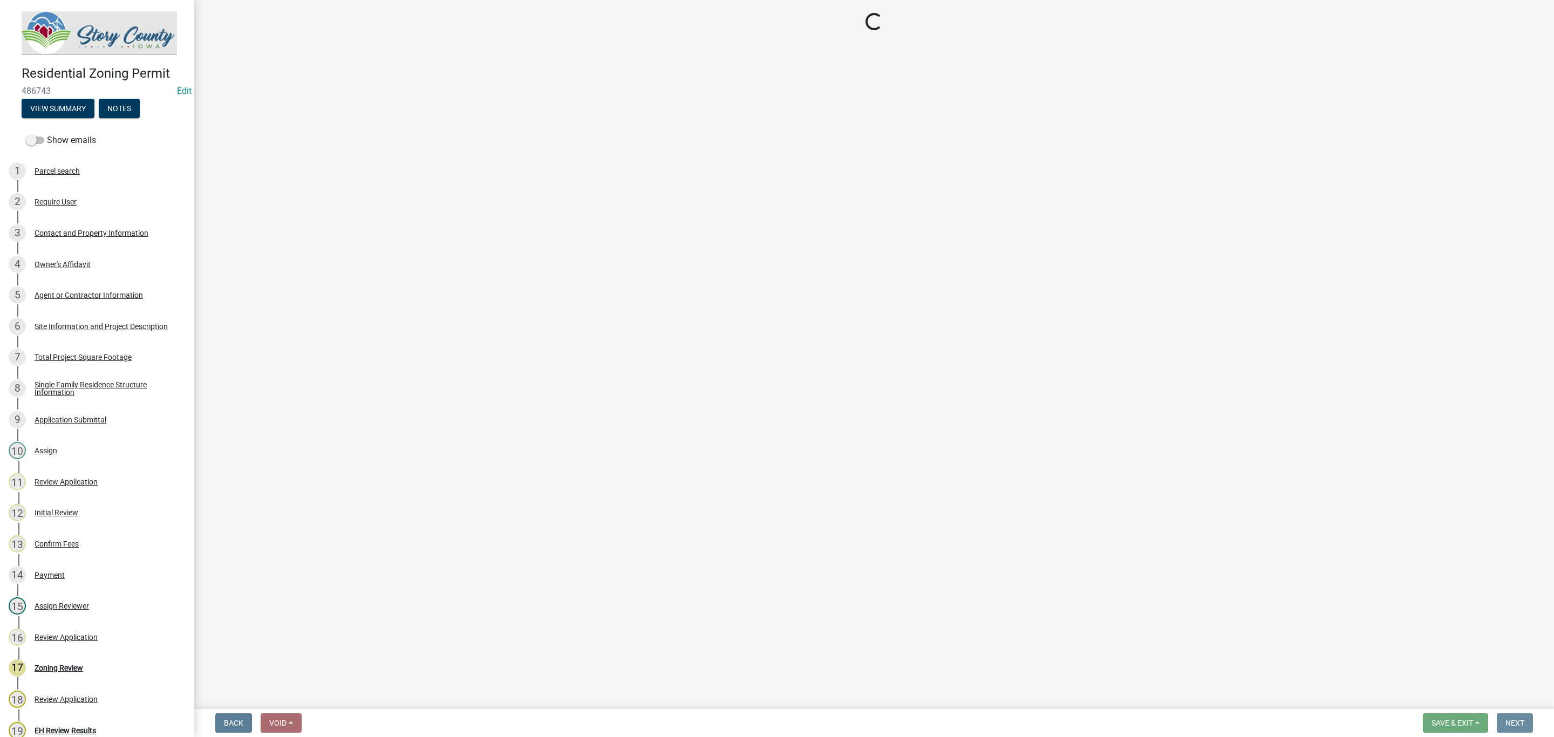
scroll to position [0, 0]
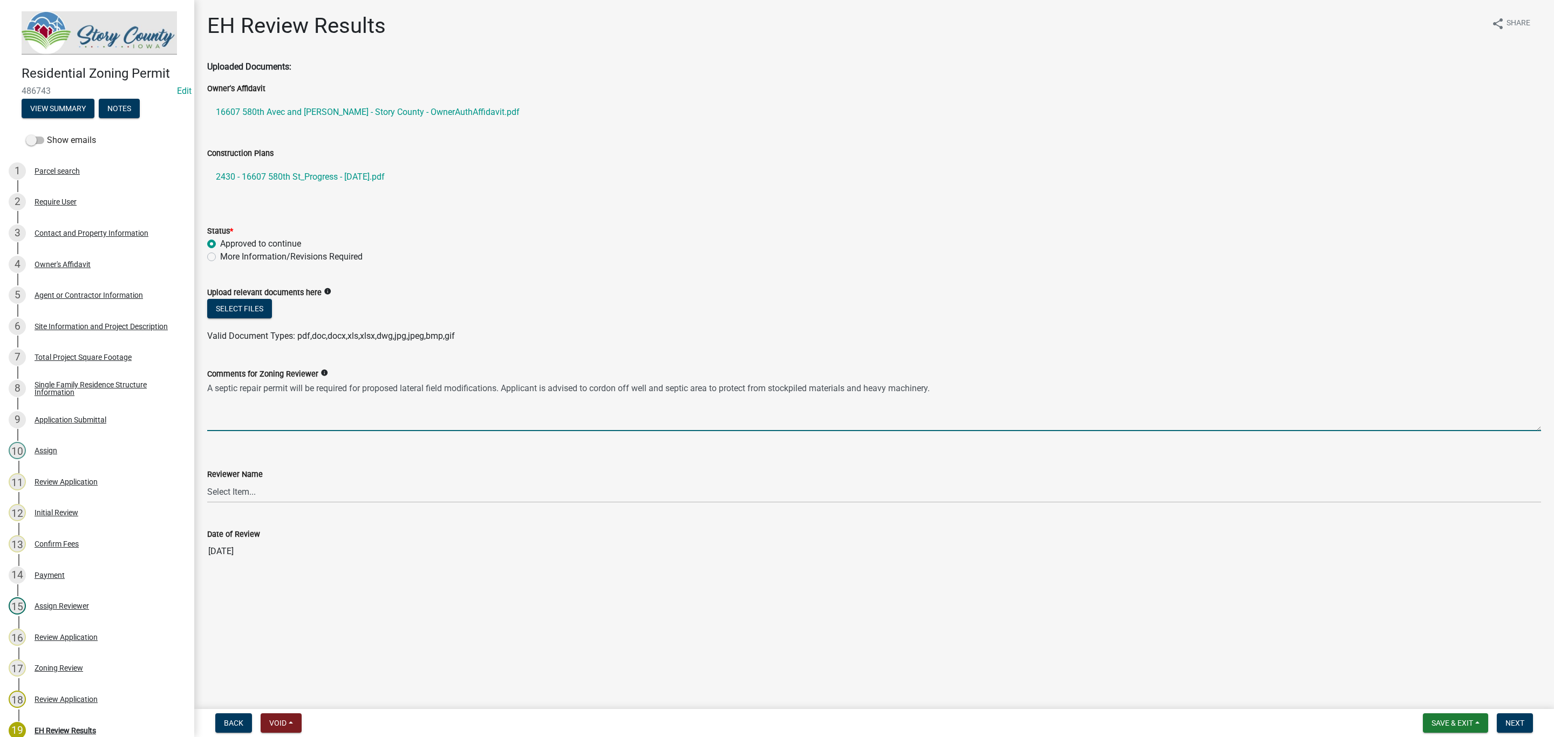
drag, startPoint x: 501, startPoint y: 389, endPoint x: 203, endPoint y: 404, distance: 298.3
click at [203, 404] on div "Comments for Zoning Reviewer info A septic repair permit will be required for p…" at bounding box center [874, 391] width 1350 height 79
click at [65, 664] on div "Zoning Review" at bounding box center [59, 668] width 49 height 8
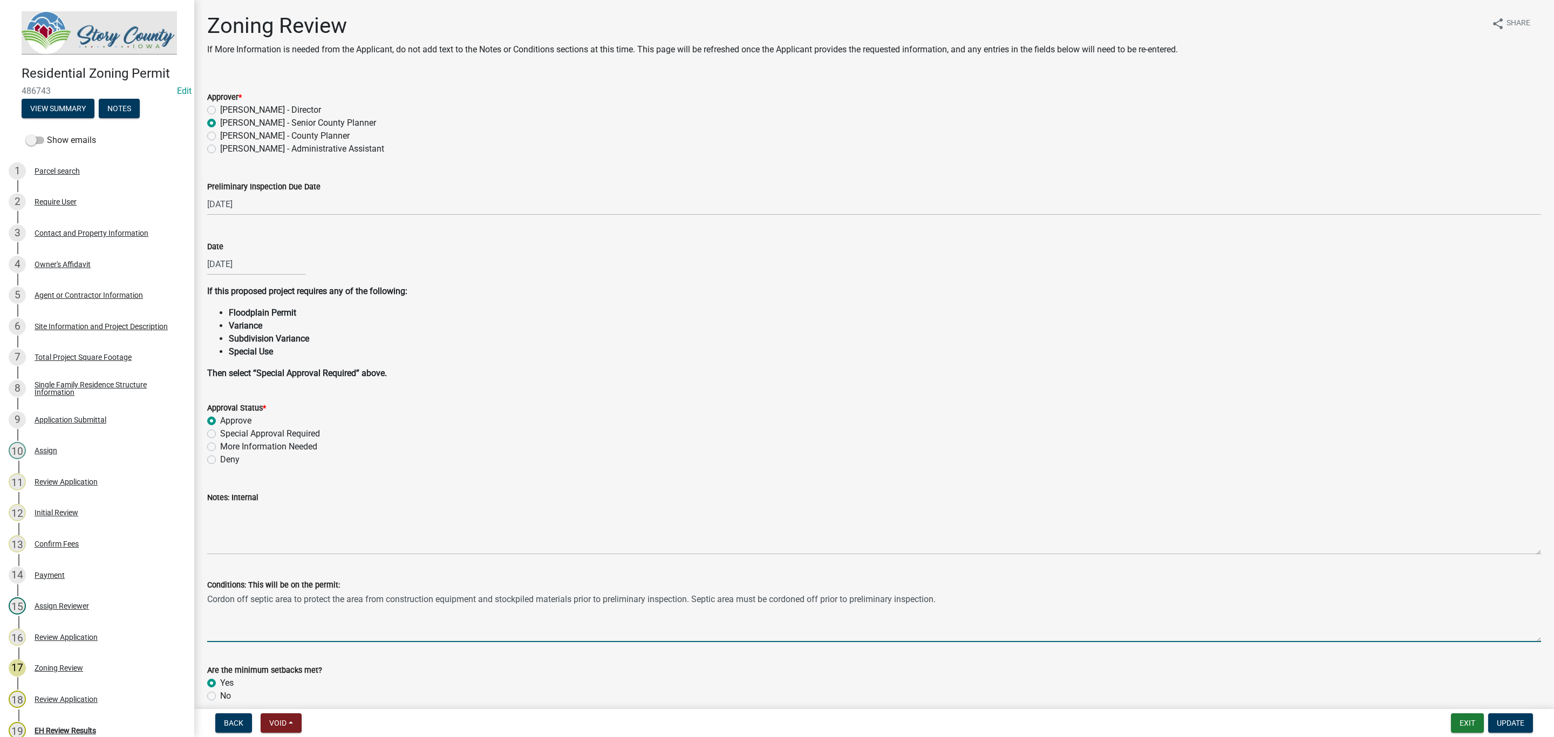
click at [966, 596] on textarea "Cordon off septic area to protect the area from construction equipment and stoc…" at bounding box center [874, 616] width 1334 height 51
paste textarea "A septic repair permit will be required for proposed lateral field modification…"
type textarea "Cordon off septic area to protect the area from construction equipment and stoc…"
click at [1498, 719] on span "Update" at bounding box center [1511, 723] width 28 height 9
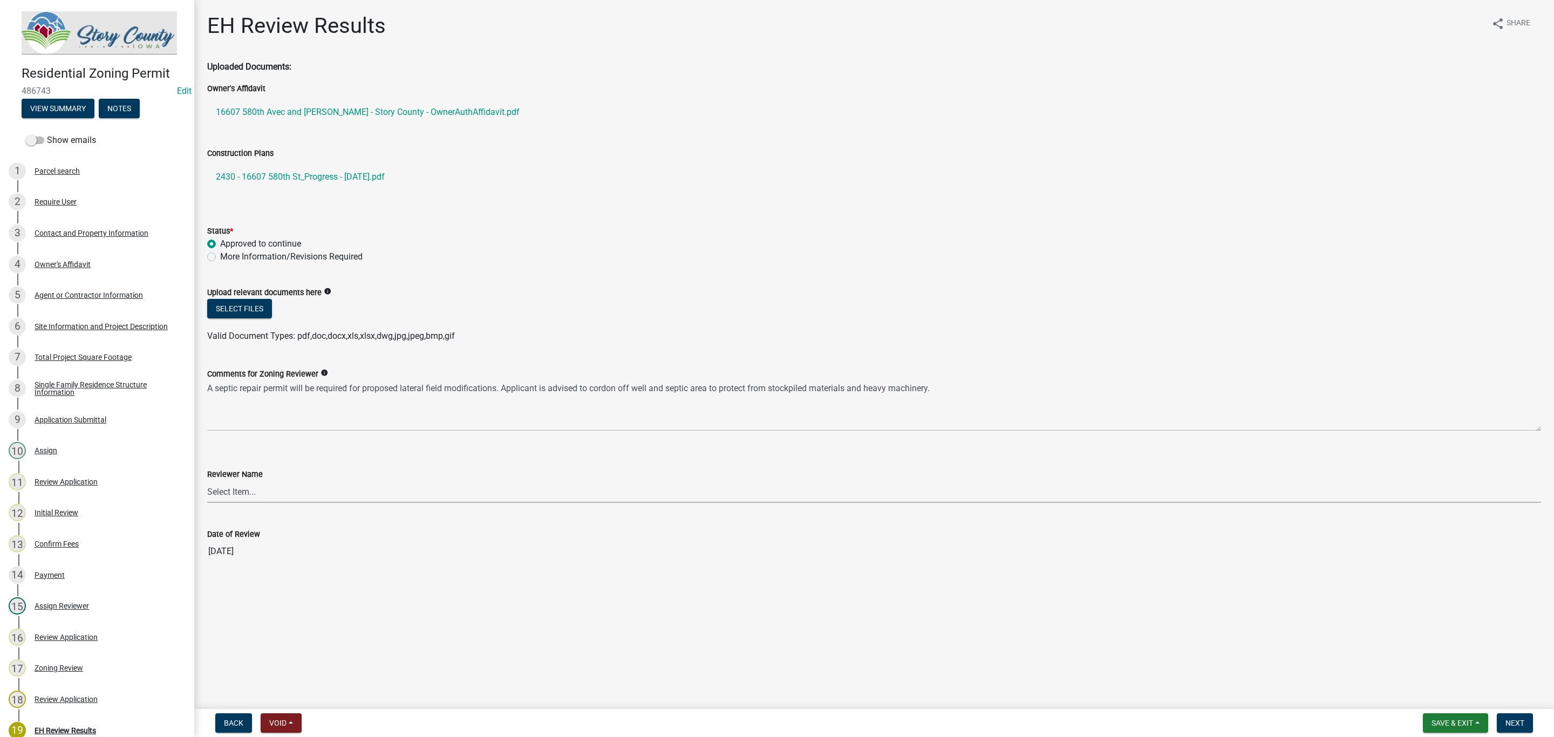
click at [260, 491] on select "Select Item... KIMBERLY GRANDINETTI Kimberly Grandinetti Laura Johnston Laura J…" at bounding box center [874, 492] width 1334 height 22
click at [207, 481] on select "Select Item... KIMBERLY GRANDINETTI Kimberly Grandinetti Laura Johnston Laura J…" at bounding box center [874, 492] width 1334 height 22
select select "4240e3ad-8d0b-4289-af5f-45b223c2312f"
click at [1515, 716] on button "Next" at bounding box center [1515, 722] width 36 height 19
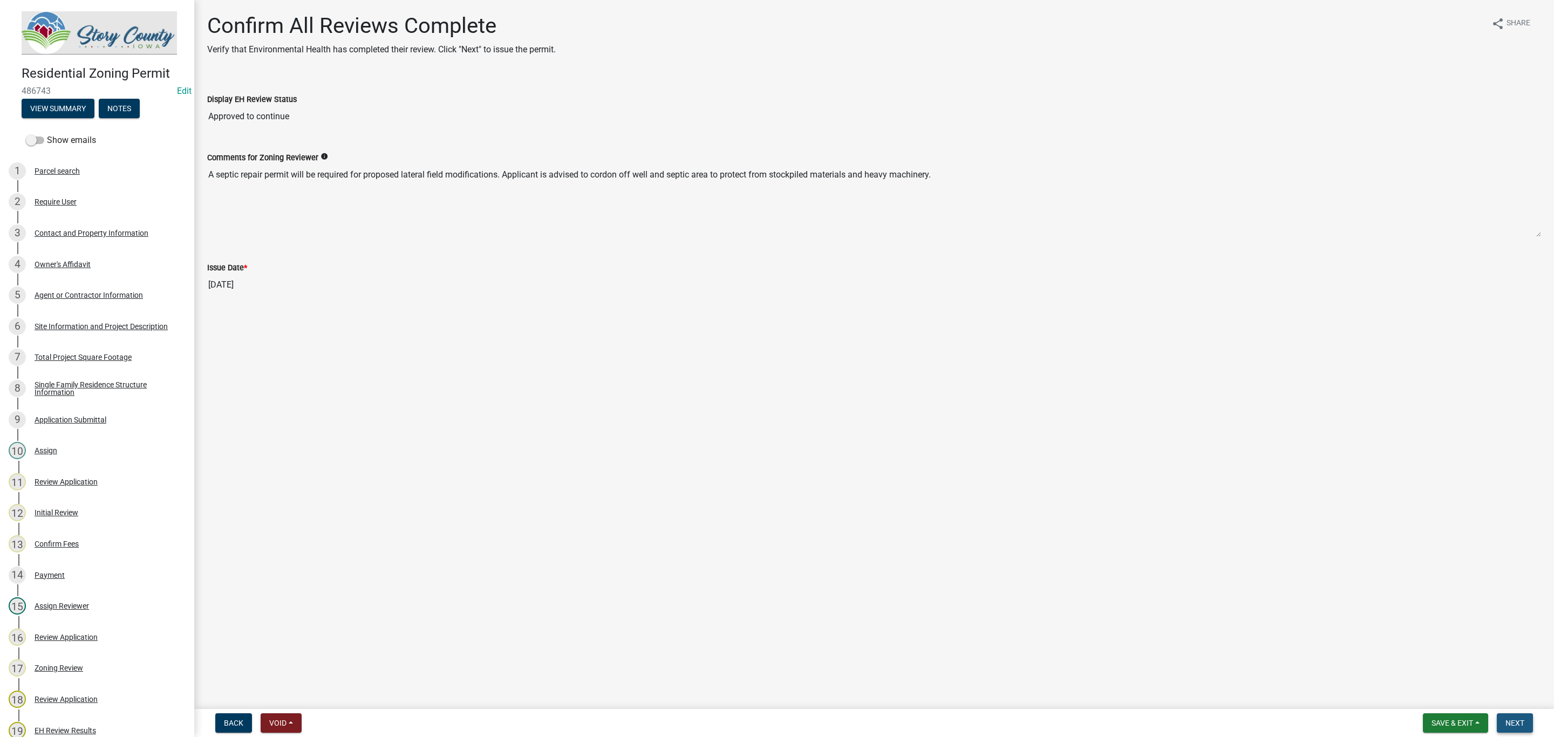
click at [1514, 724] on span "Next" at bounding box center [1515, 723] width 19 height 9
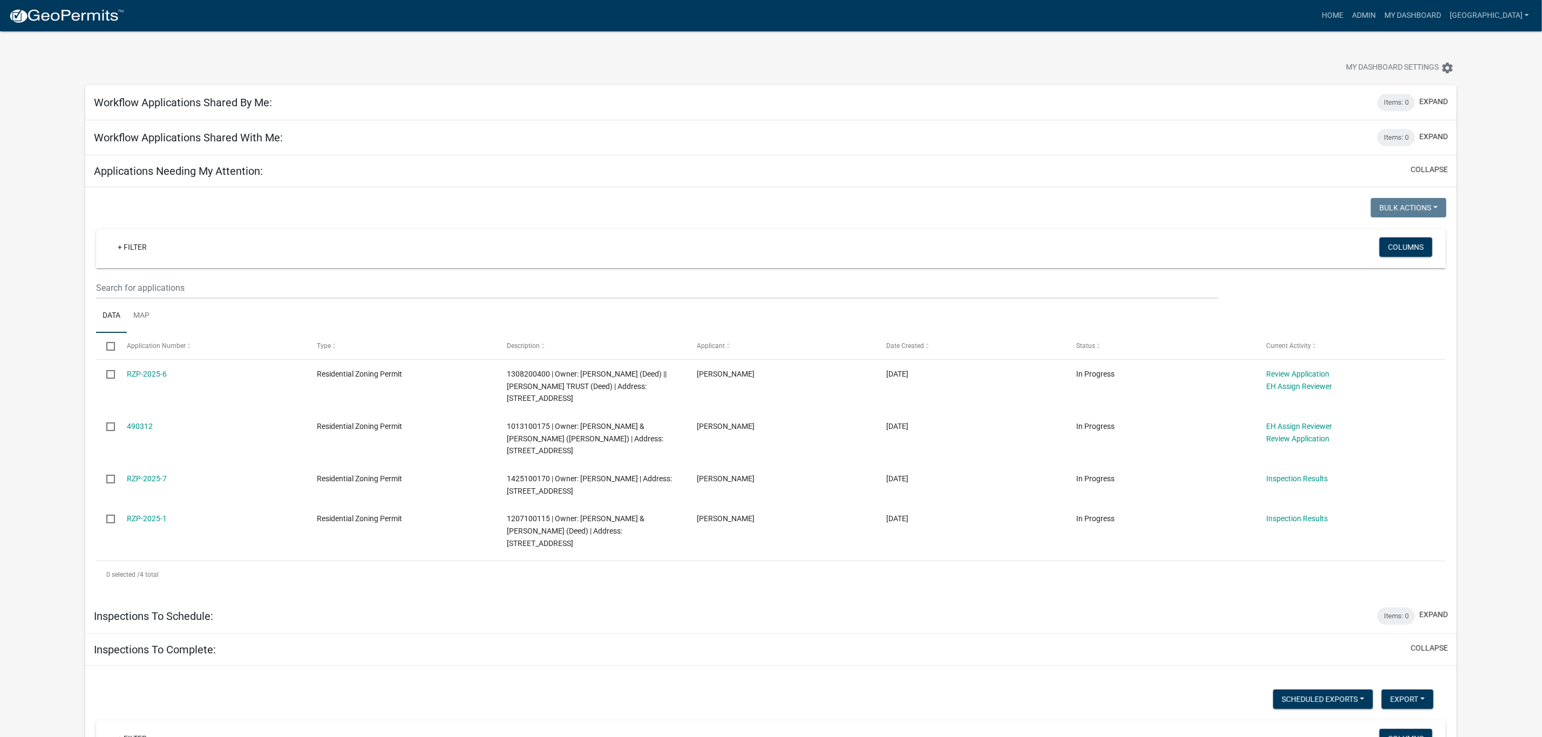
click at [138, 426] on link "490312" at bounding box center [140, 426] width 26 height 9
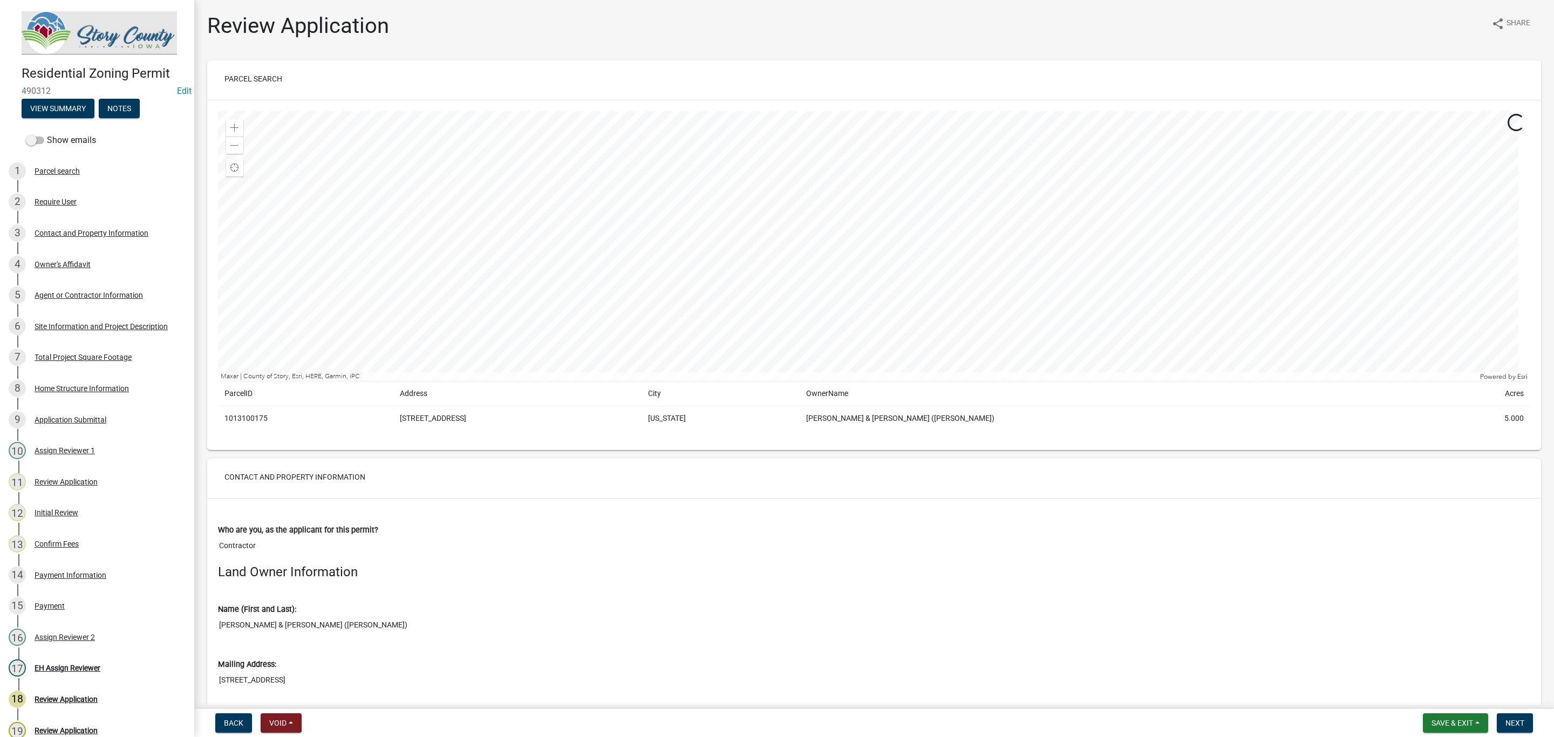
click at [258, 420] on td "1013100175" at bounding box center [305, 418] width 175 height 25
copy td "1013100175"
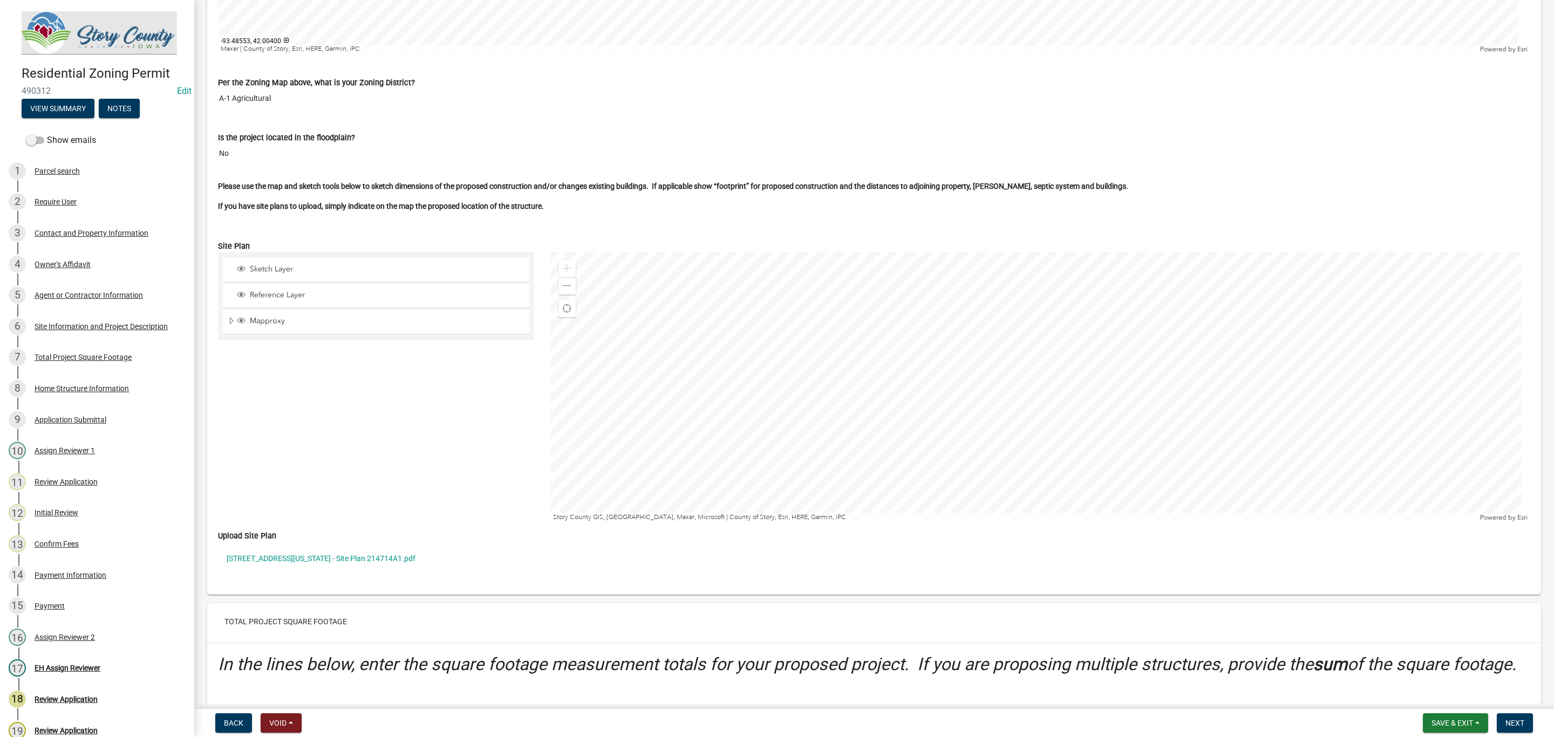
scroll to position [2752, 0]
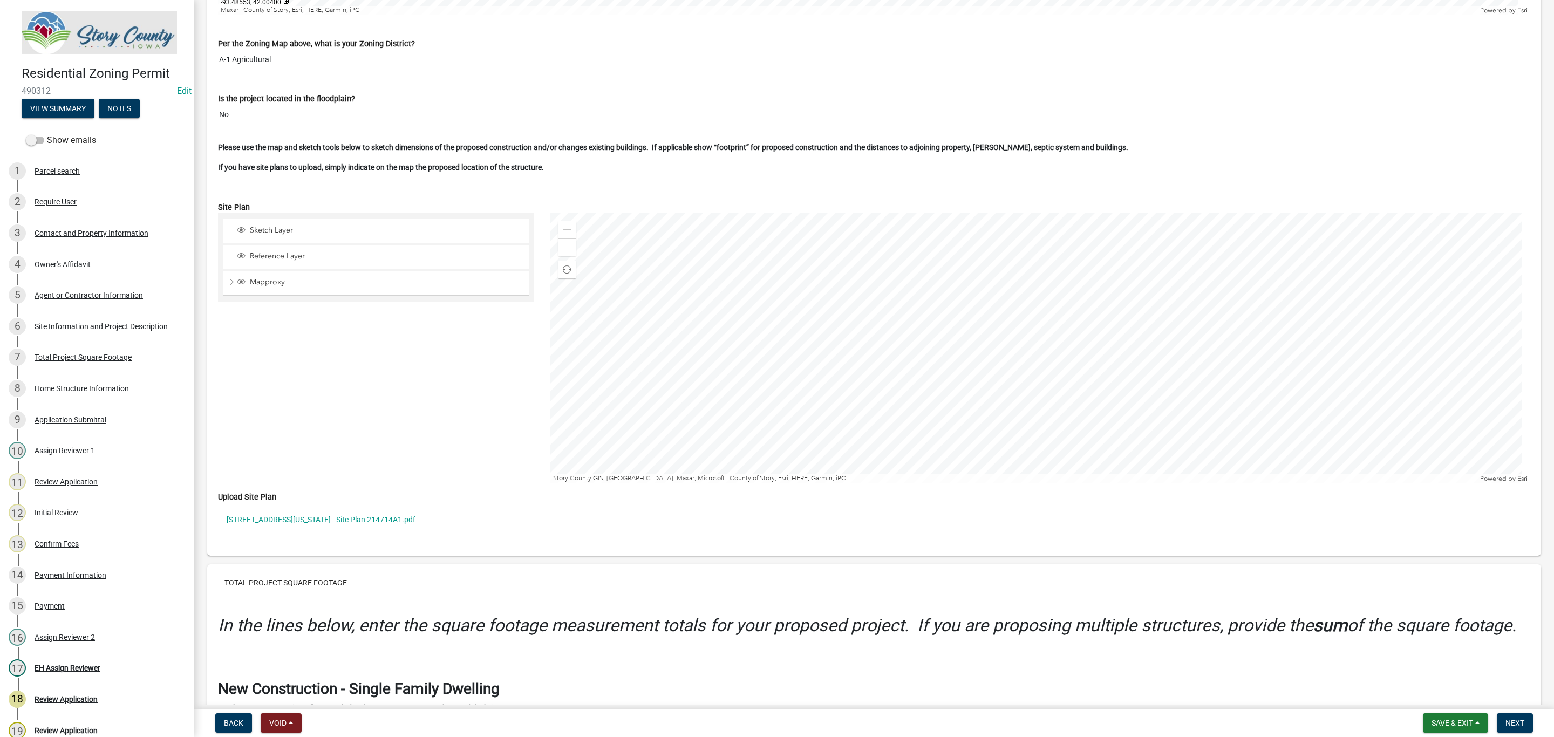
click at [307, 529] on link "1441 W Maple Ave - Nevada - Site Plan 214714A1.pdf" at bounding box center [874, 519] width 1312 height 25
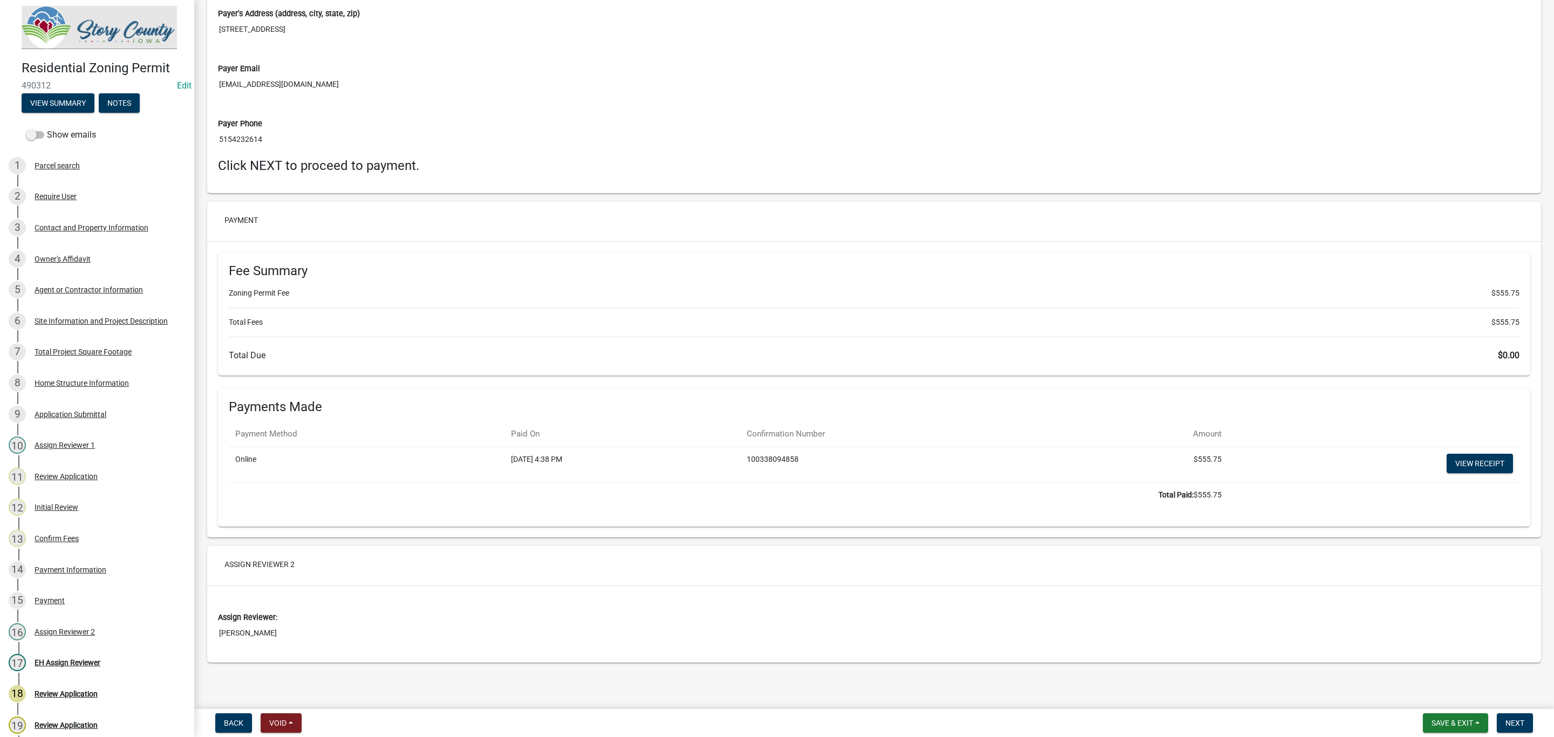
scroll to position [0, 0]
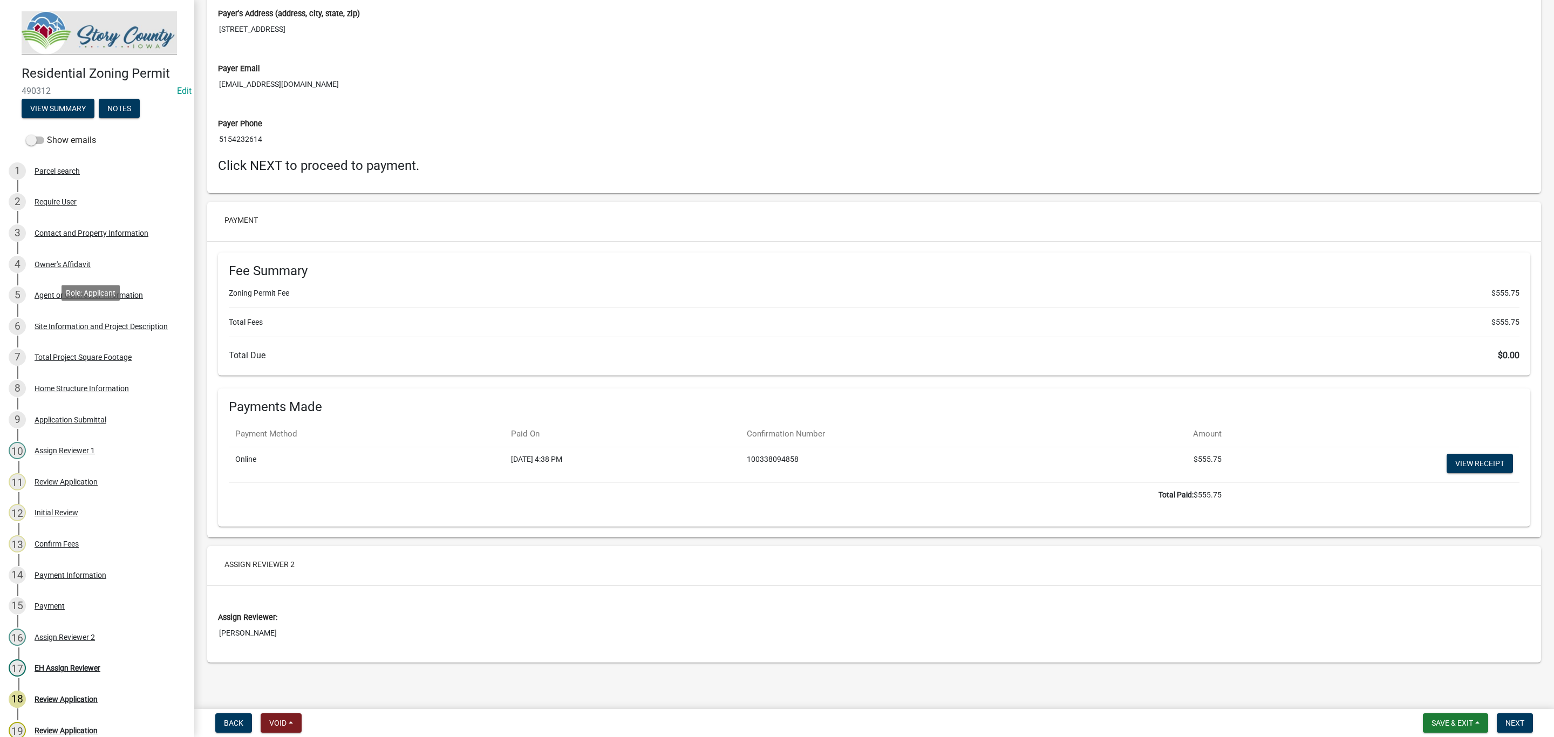
click at [124, 323] on div "Site Information and Project Description" at bounding box center [101, 327] width 133 height 8
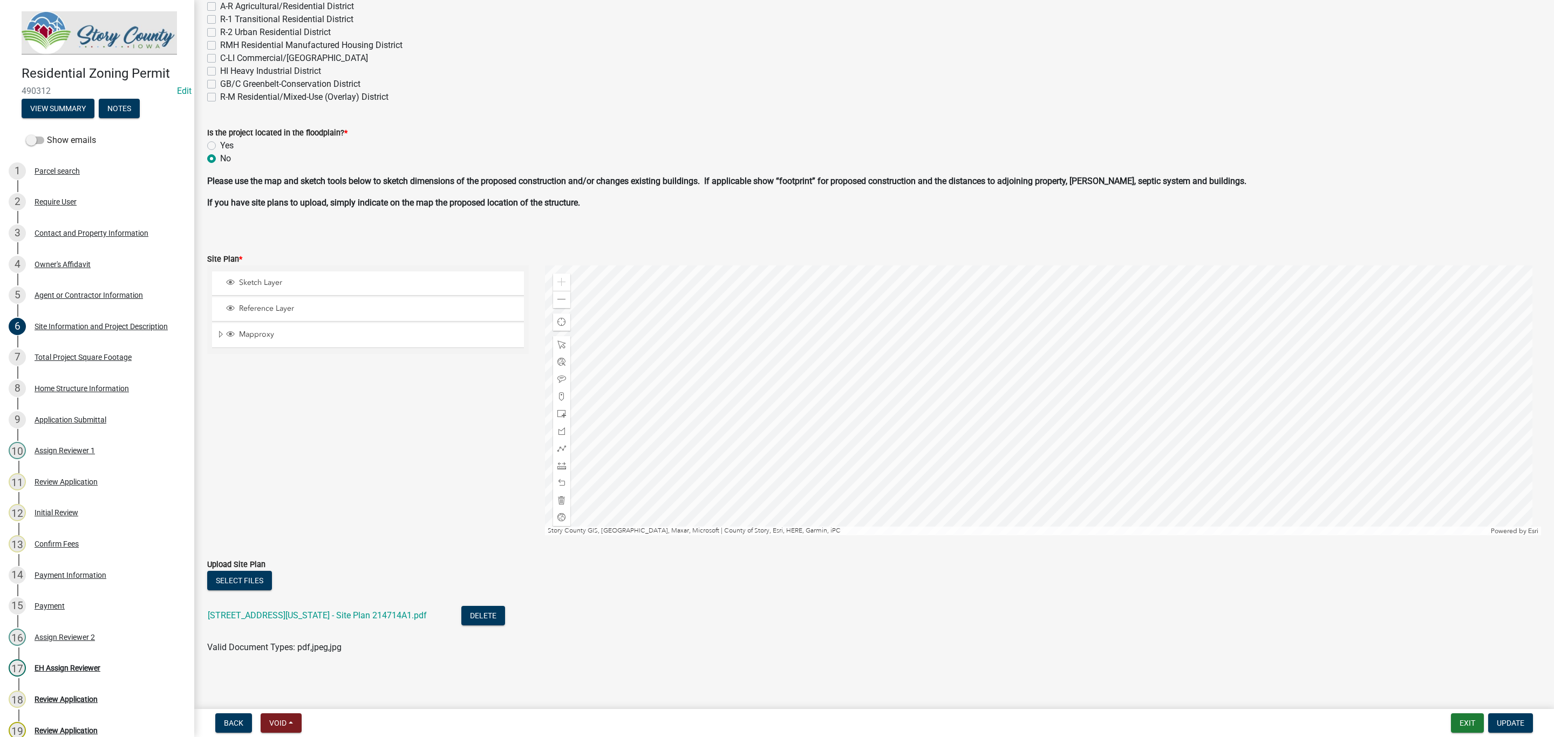
scroll to position [506, 0]
click at [355, 617] on link "1441 W Maple Ave - Nevada - Site Plan 214714A1.pdf" at bounding box center [317, 615] width 219 height 10
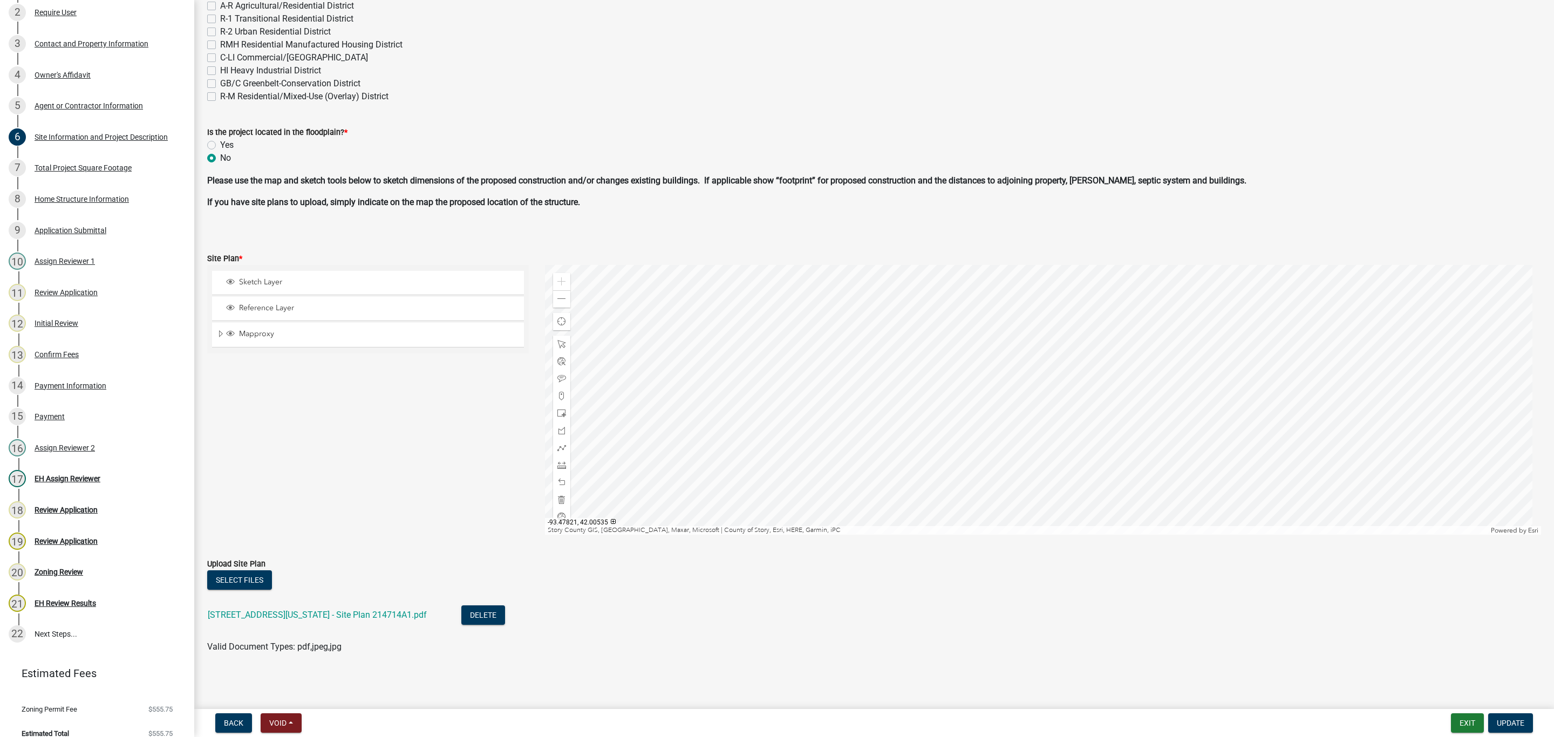
scroll to position [198, 0]
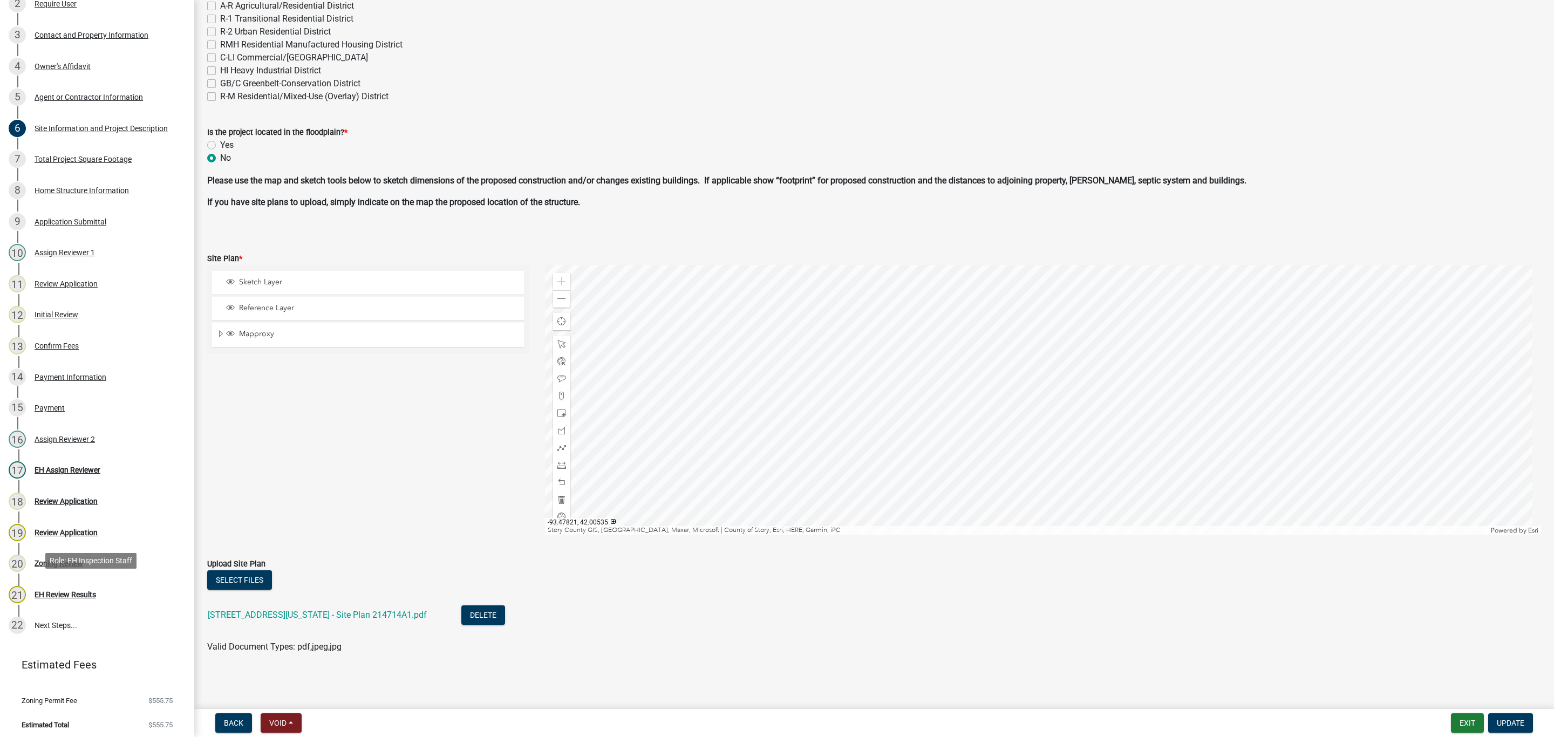
click at [92, 591] on div "EH Review Results" at bounding box center [66, 595] width 62 height 8
click at [63, 591] on div "EH Review Results" at bounding box center [66, 595] width 62 height 8
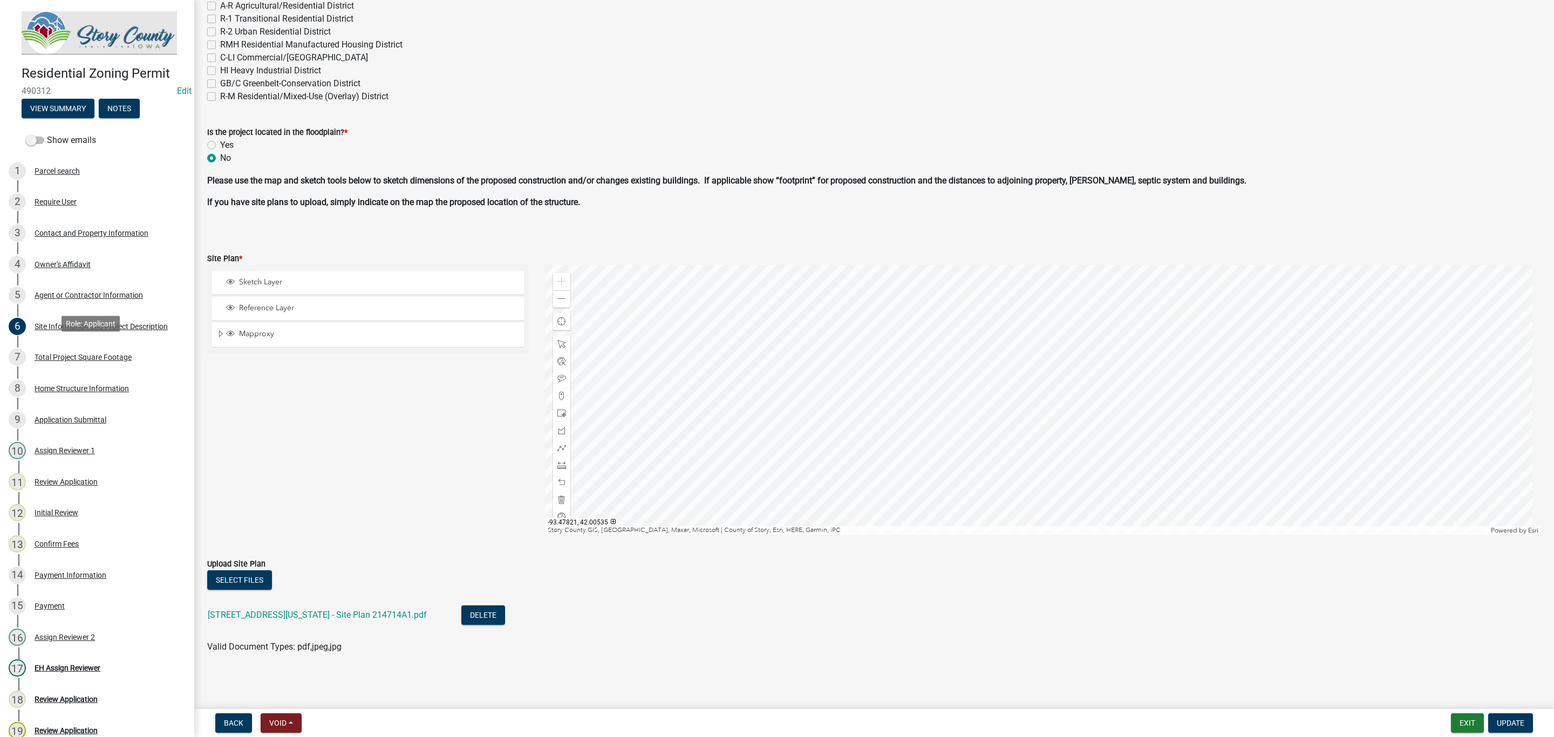
click at [114, 356] on div "Total Project Square Footage" at bounding box center [83, 357] width 97 height 8
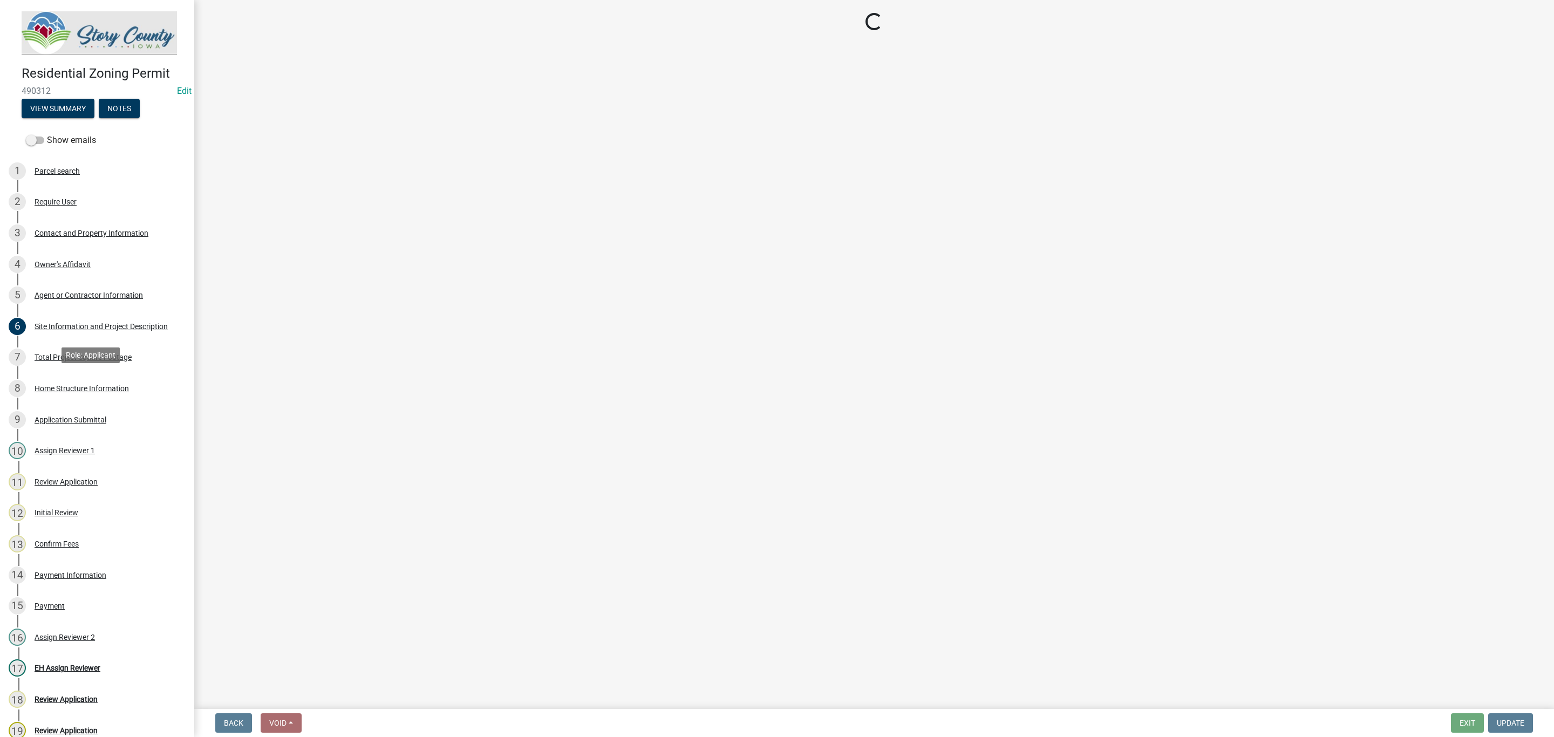
click at [94, 387] on div "Home Structure Information" at bounding box center [82, 389] width 94 height 8
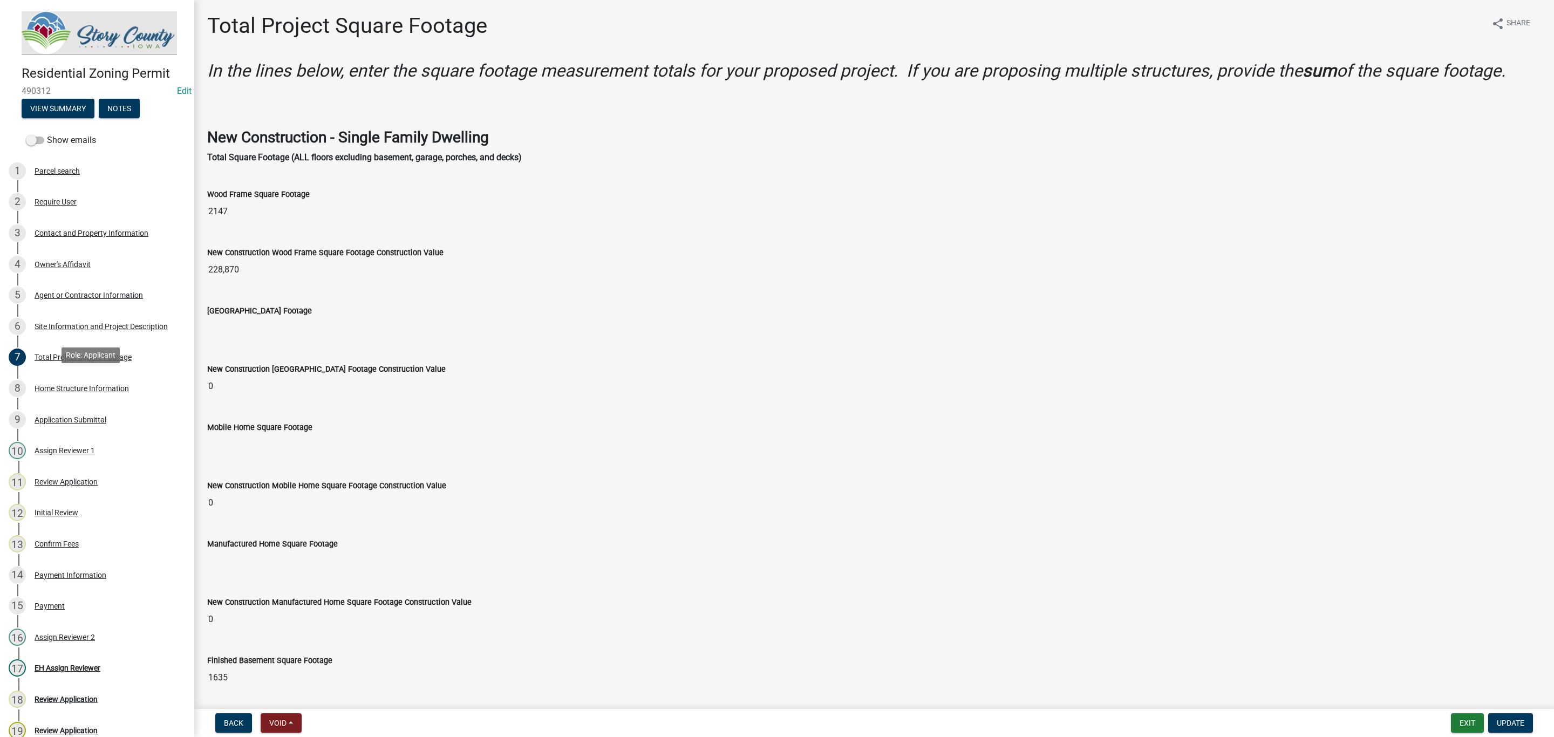
click at [94, 387] on div "Home Structure Information" at bounding box center [82, 389] width 94 height 8
select select "5f0fef52-5515-4bfc-8760-6a0acb98491f"
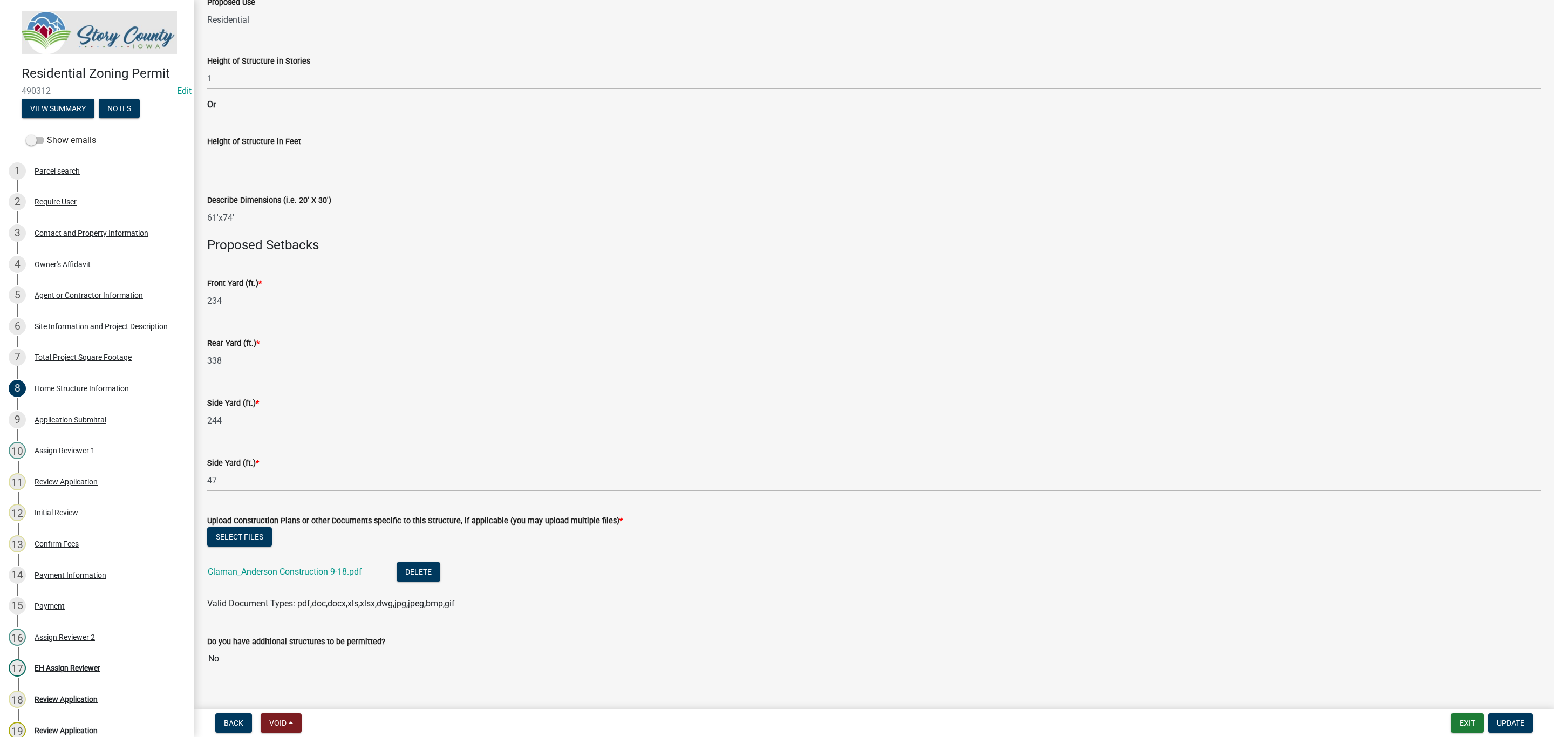
scroll to position [336, 0]
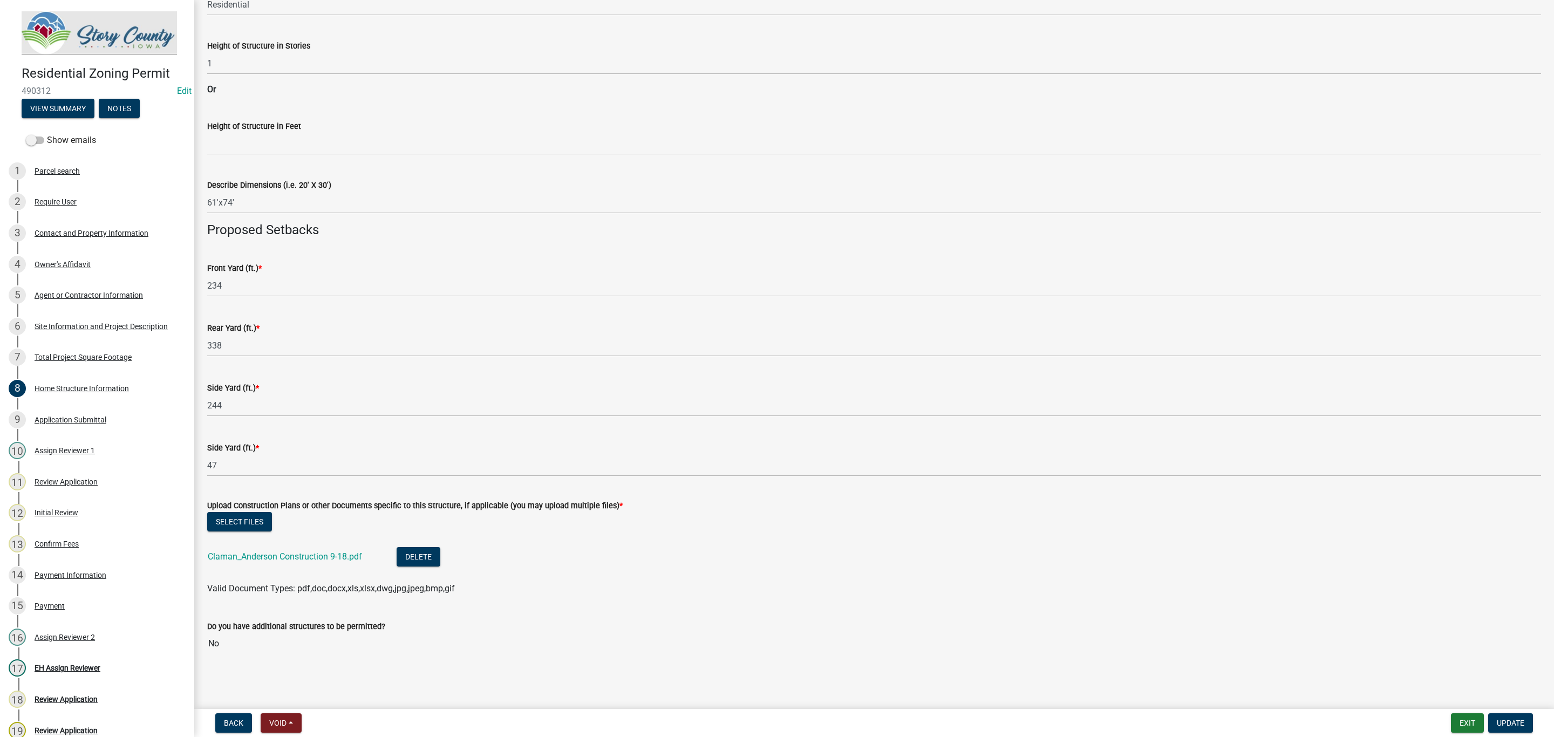
click at [285, 552] on link "Claman_Anderson Construction 9-18.pdf" at bounding box center [285, 557] width 154 height 10
select select "5f0fef52-5515-4bfc-8760-6a0acb98491f"
